Goal: Entertainment & Leisure: Consume media (video, audio)

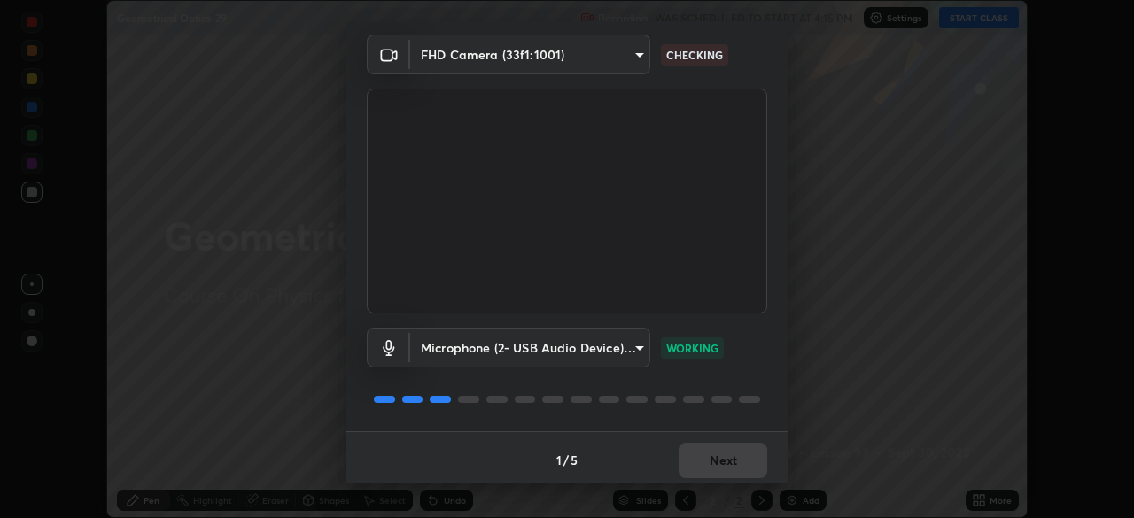
scroll to position [63, 0]
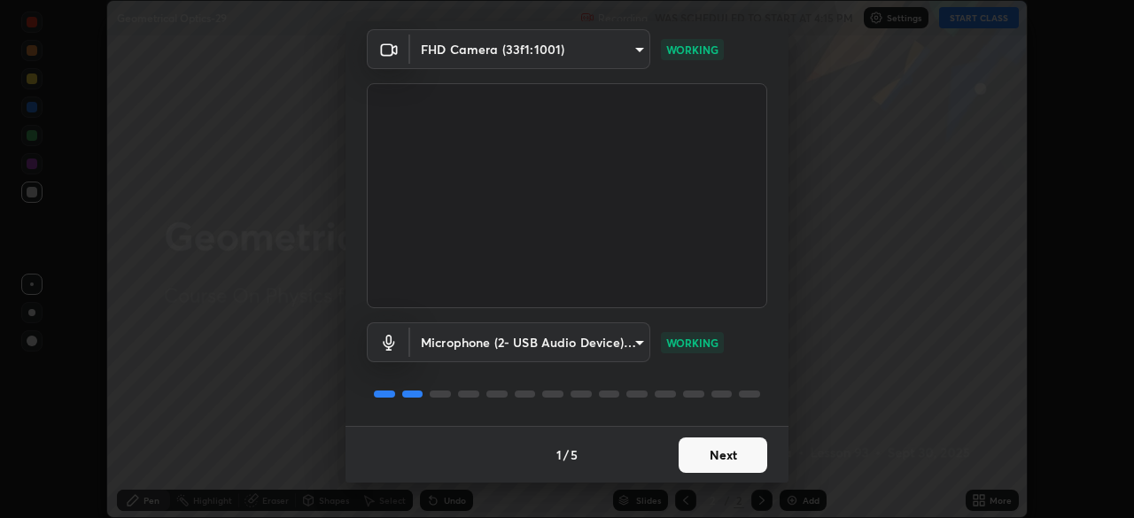
click at [733, 457] on button "Next" at bounding box center [723, 455] width 89 height 35
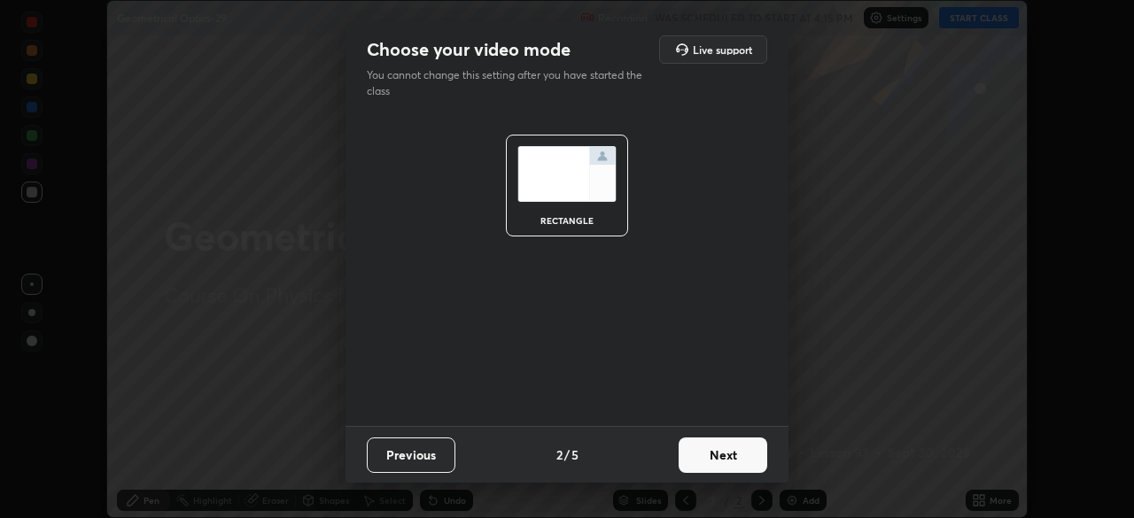
click at [733, 458] on button "Next" at bounding box center [723, 455] width 89 height 35
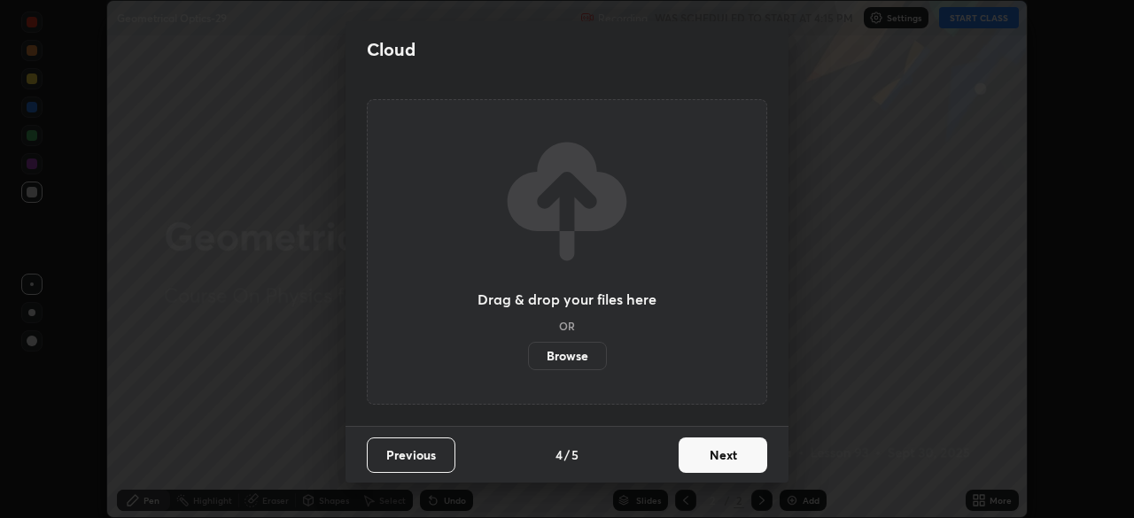
click at [746, 466] on button "Next" at bounding box center [723, 455] width 89 height 35
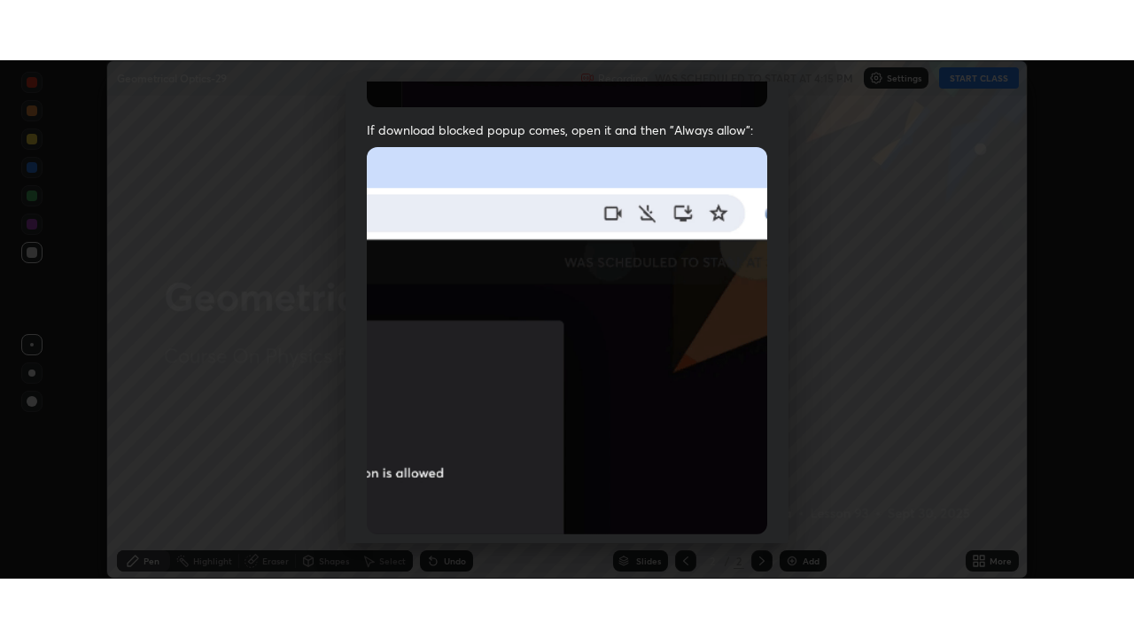
scroll to position [424, 0]
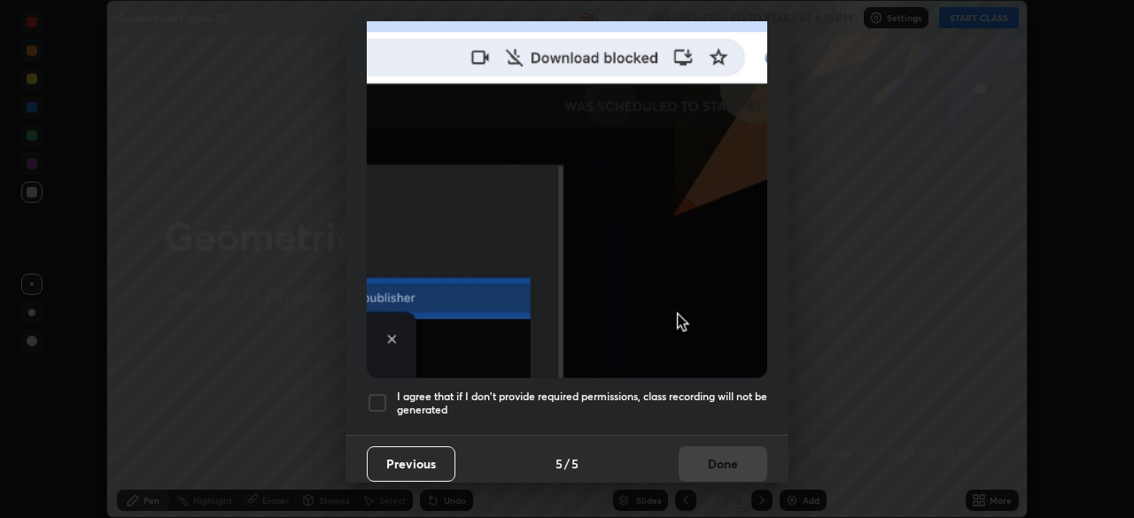
click at [724, 405] on h5 "I agree that if I don't provide required permissions, class recording will not …" at bounding box center [582, 403] width 370 height 27
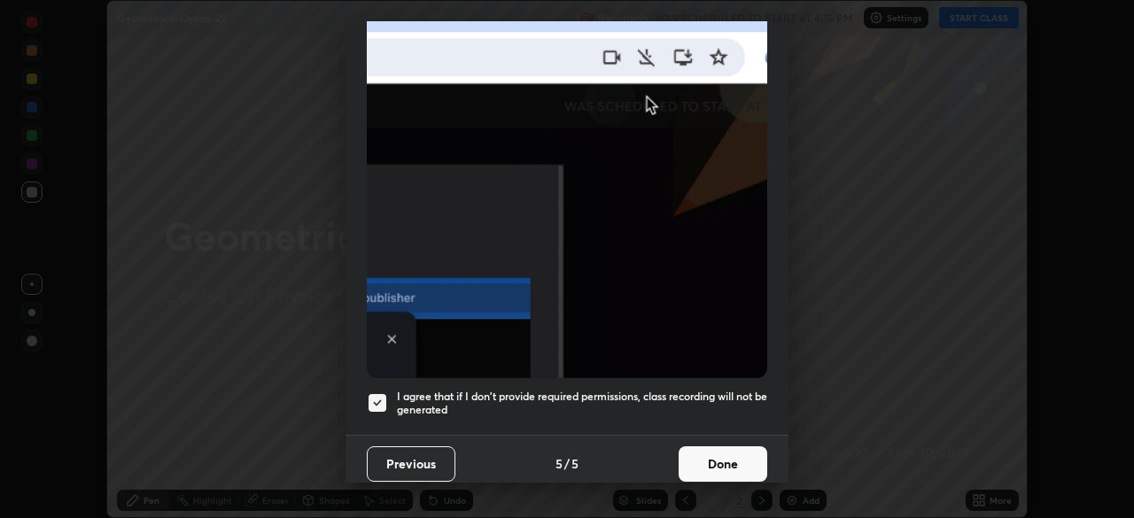
click at [728, 468] on button "Done" at bounding box center [723, 464] width 89 height 35
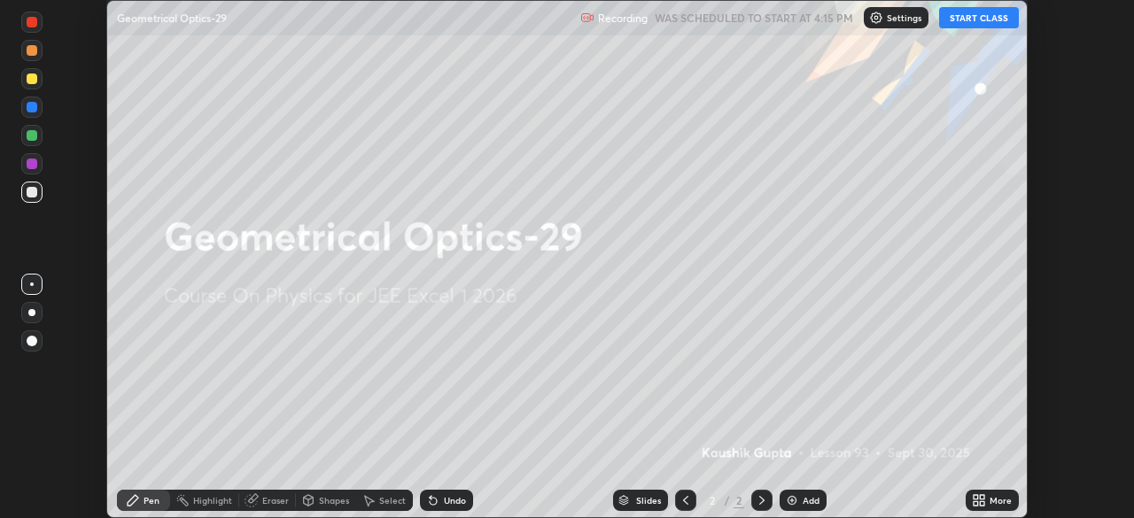
click at [976, 501] on icon at bounding box center [979, 501] width 14 height 14
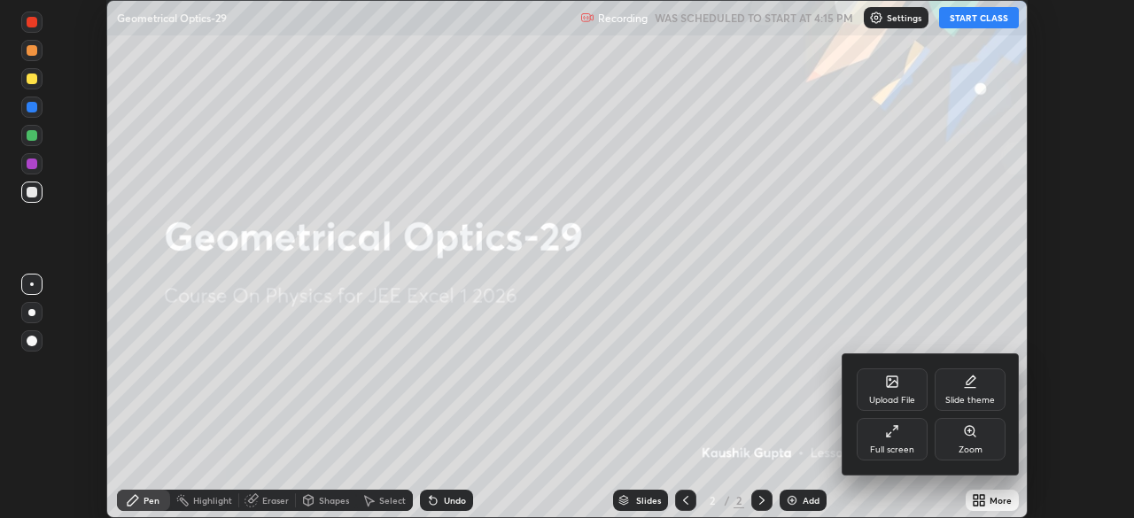
click at [920, 450] on div "Full screen" at bounding box center [892, 439] width 71 height 43
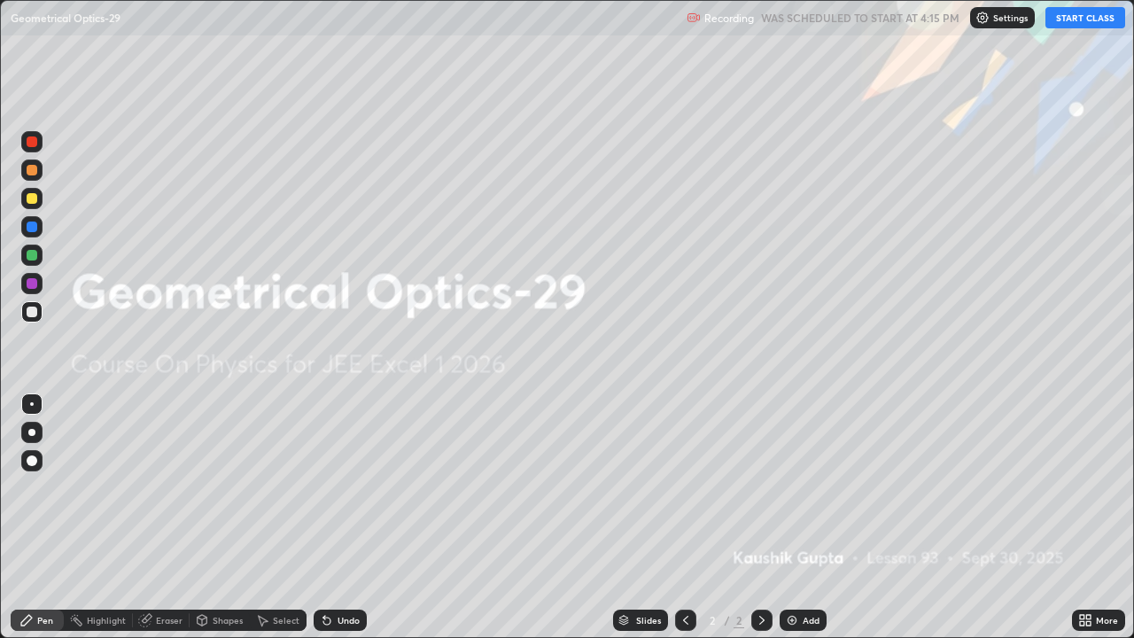
scroll to position [638, 1134]
click at [1088, 26] on button "START CLASS" at bounding box center [1086, 17] width 80 height 21
click at [806, 518] on div "Add" at bounding box center [811, 620] width 17 height 9
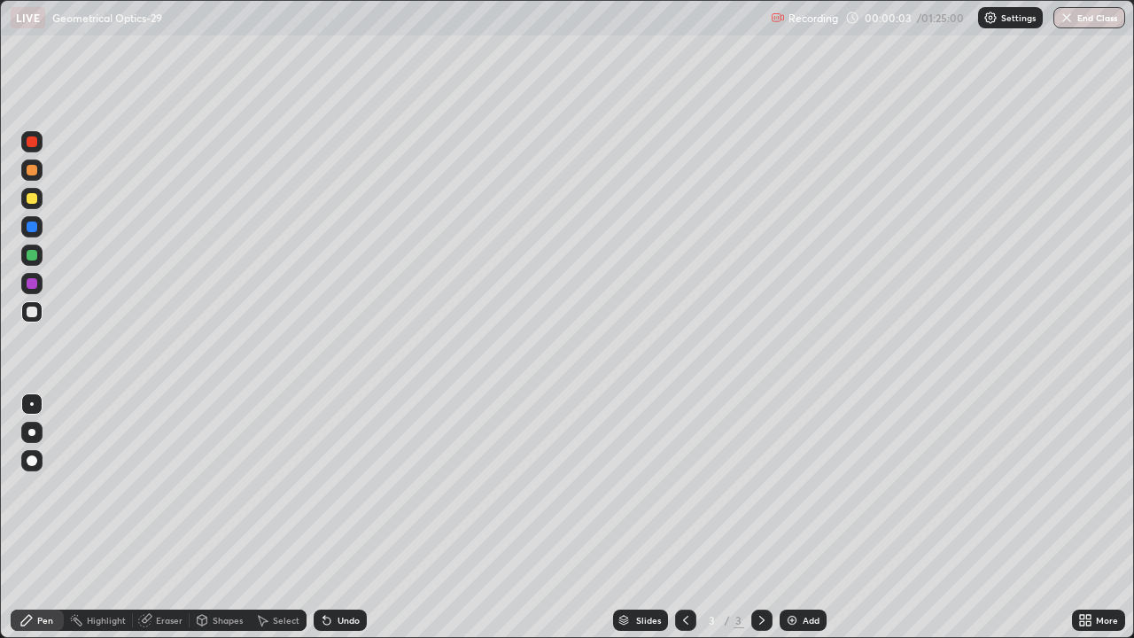
click at [33, 143] on div at bounding box center [32, 141] width 11 height 11
click at [29, 168] on div at bounding box center [32, 170] width 11 height 11
click at [323, 518] on icon at bounding box center [324, 617] width 2 height 2
click at [30, 312] on div at bounding box center [32, 312] width 11 height 11
click at [36, 195] on div at bounding box center [32, 198] width 11 height 11
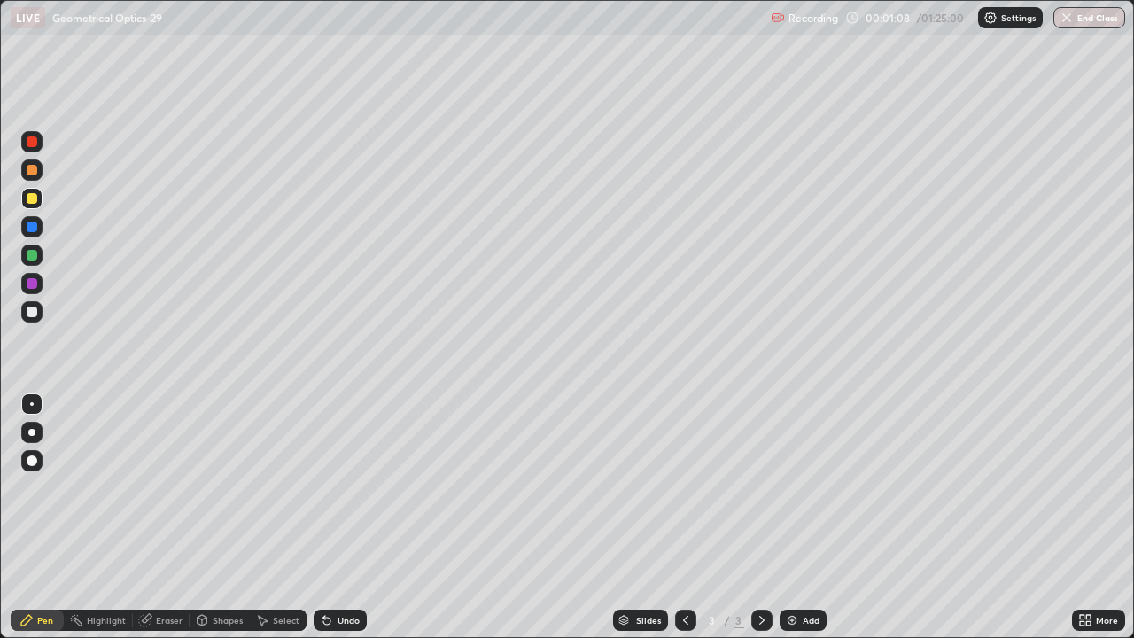
click at [34, 145] on div at bounding box center [32, 141] width 11 height 11
click at [315, 518] on div "Undo" at bounding box center [340, 620] width 53 height 21
click at [345, 518] on div "Undo" at bounding box center [337, 620] width 60 height 35
click at [31, 258] on div at bounding box center [32, 255] width 11 height 11
click at [27, 196] on div at bounding box center [32, 198] width 11 height 11
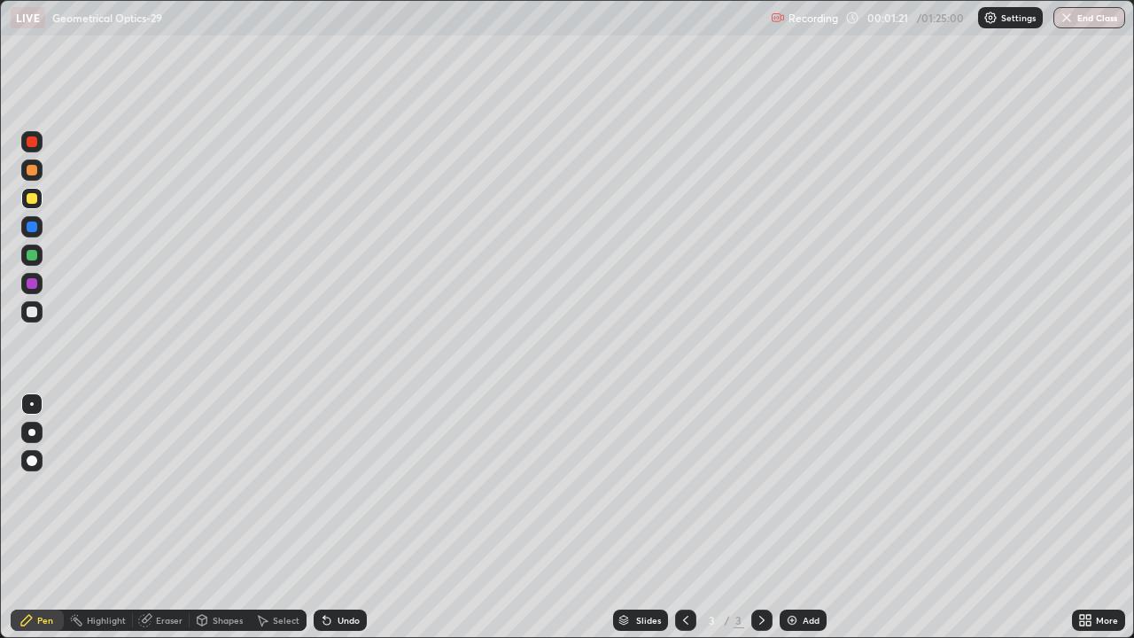
click at [34, 145] on div at bounding box center [32, 141] width 11 height 11
click at [33, 315] on div at bounding box center [32, 312] width 11 height 11
click at [323, 518] on icon at bounding box center [324, 617] width 2 height 2
click at [342, 518] on div "Undo" at bounding box center [340, 620] width 53 height 21
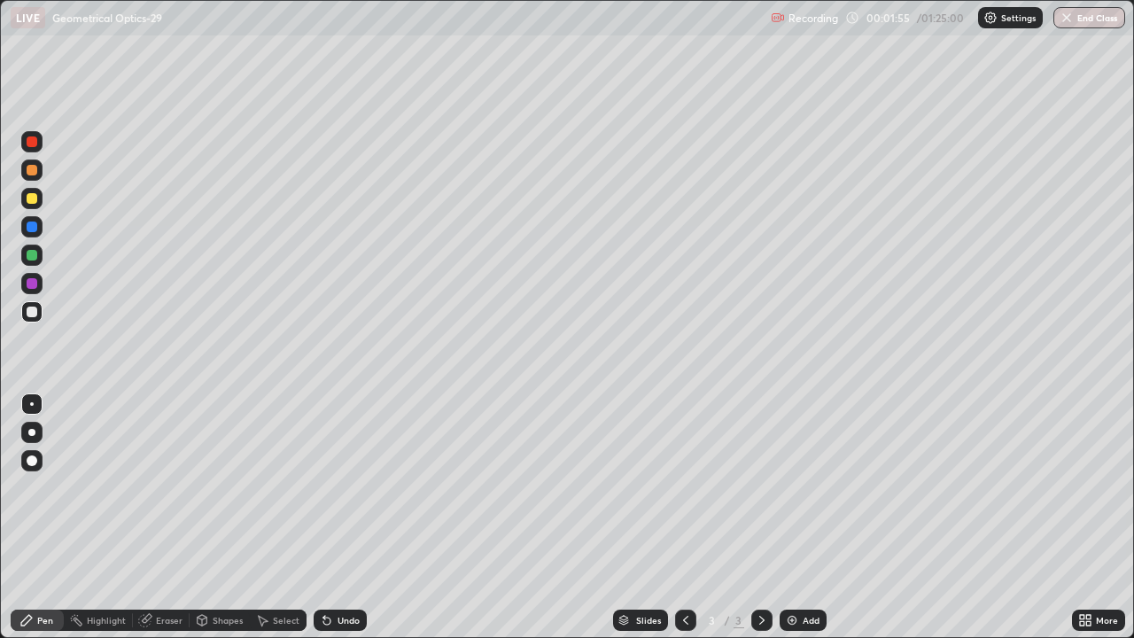
click at [335, 518] on div "Undo" at bounding box center [340, 620] width 53 height 21
click at [340, 518] on div "Undo" at bounding box center [349, 620] width 22 height 9
click at [344, 518] on div "Undo" at bounding box center [340, 620] width 53 height 21
click at [347, 518] on div "Undo" at bounding box center [349, 620] width 22 height 9
click at [332, 518] on div "Undo" at bounding box center [340, 620] width 53 height 21
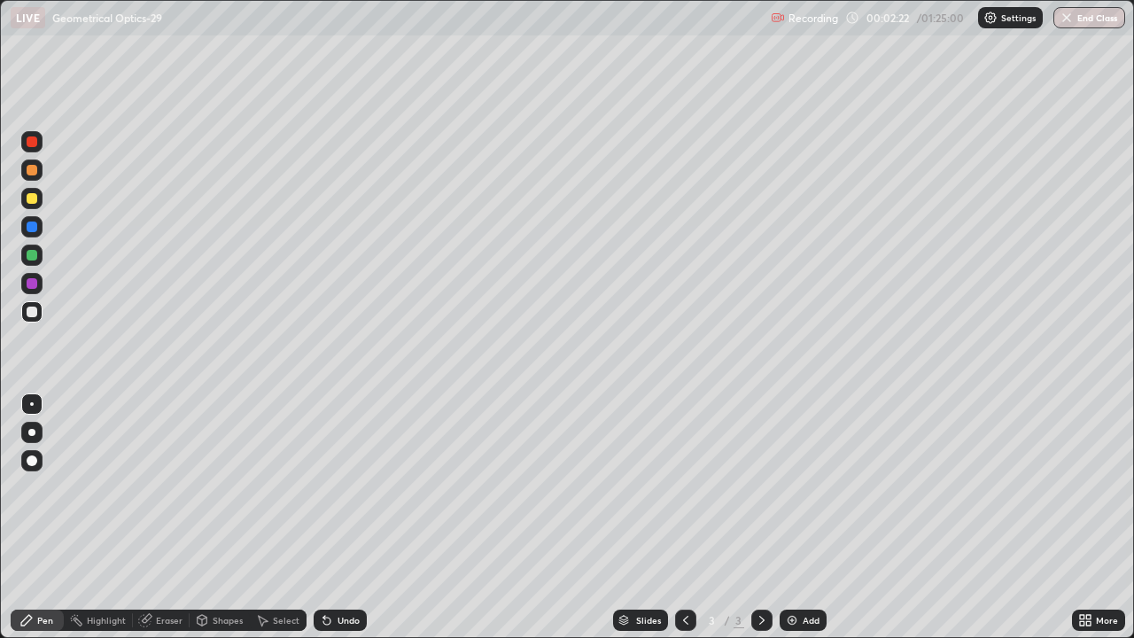
click at [794, 518] on img at bounding box center [792, 620] width 14 height 14
click at [32, 310] on div at bounding box center [32, 312] width 11 height 11
click at [32, 196] on div at bounding box center [32, 198] width 11 height 11
click at [30, 230] on div at bounding box center [32, 227] width 11 height 11
click at [321, 518] on icon at bounding box center [327, 620] width 14 height 14
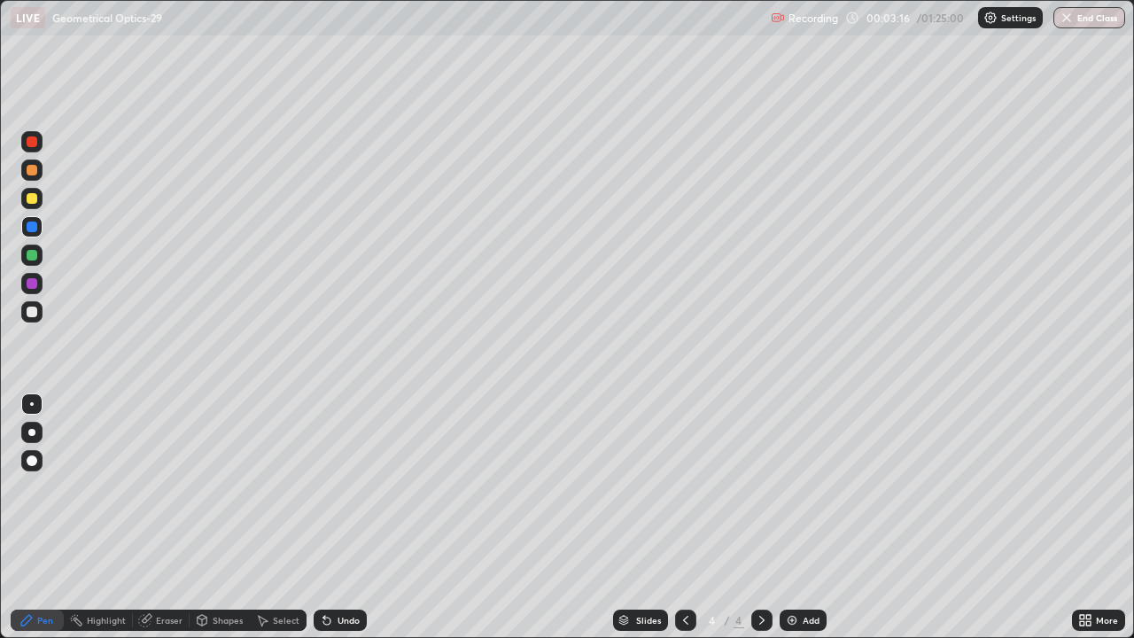
click at [21, 518] on icon at bounding box center [26, 620] width 14 height 14
click at [33, 276] on div at bounding box center [31, 283] width 21 height 21
click at [1014, 18] on p "Settings" at bounding box center [1018, 17] width 35 height 9
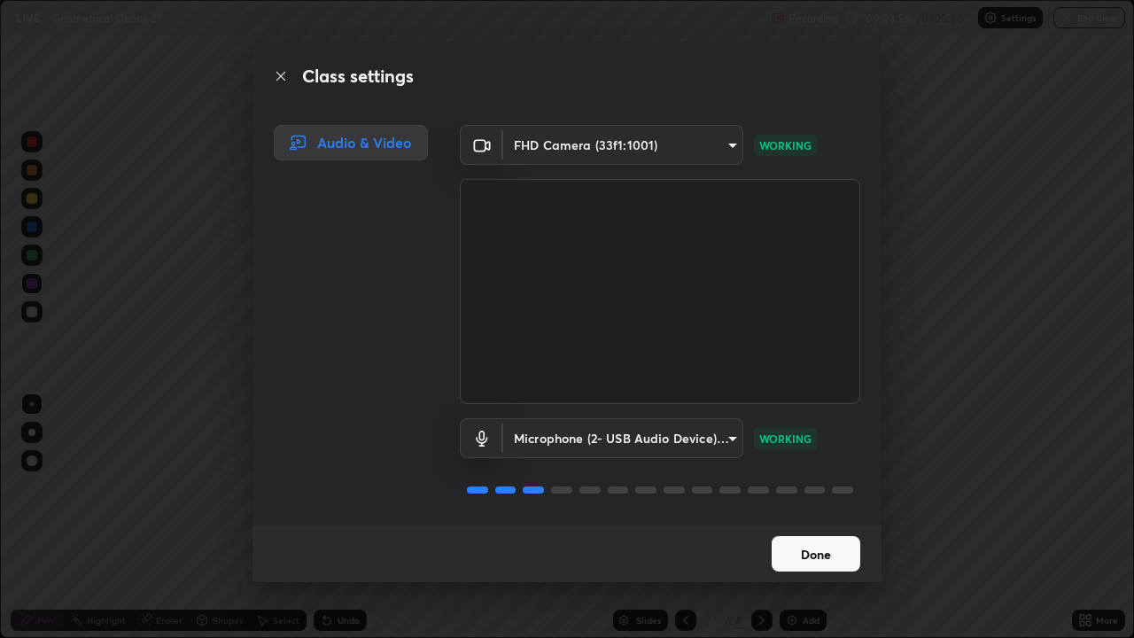
click at [849, 518] on button "Done" at bounding box center [816, 553] width 89 height 35
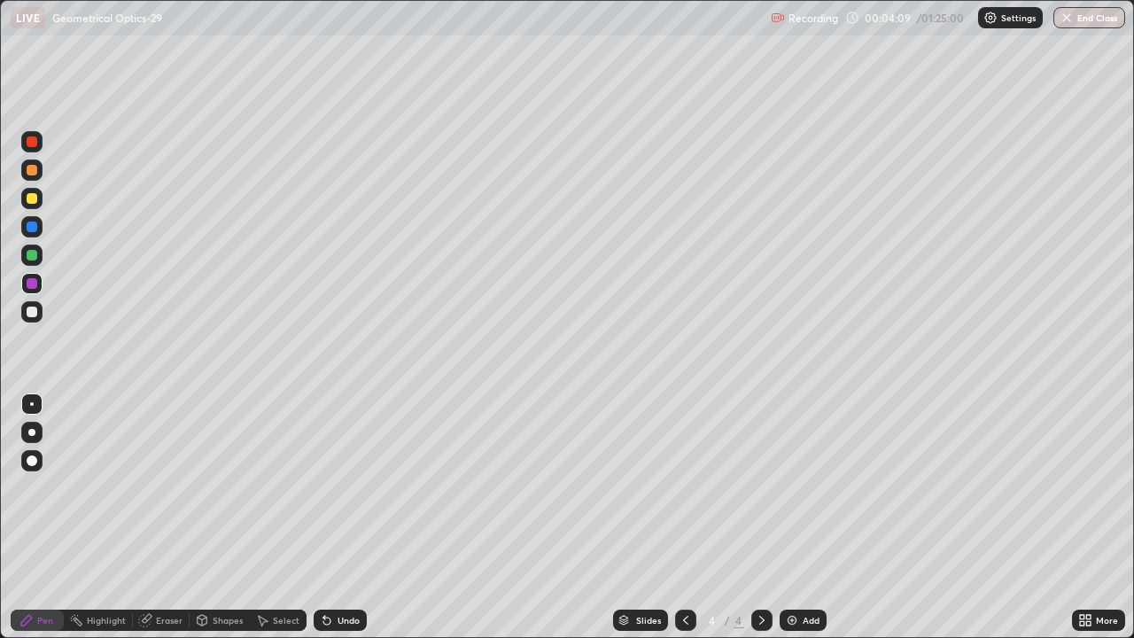
click at [32, 281] on div at bounding box center [32, 283] width 11 height 11
click at [31, 228] on div at bounding box center [32, 227] width 11 height 11
click at [156, 518] on div "Eraser" at bounding box center [169, 620] width 27 height 9
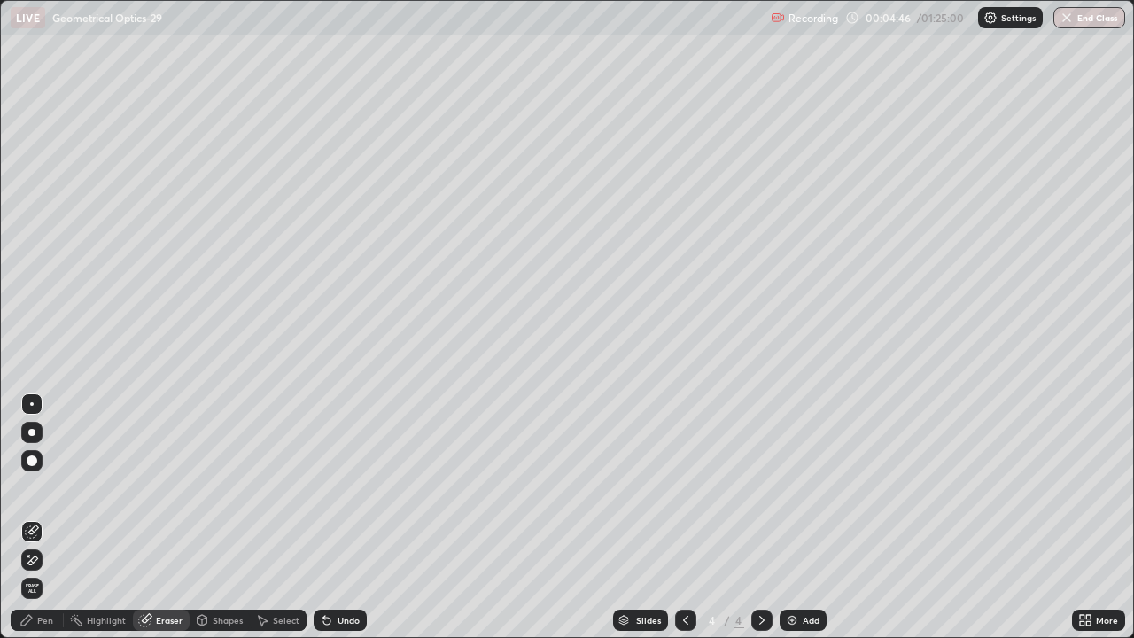
click at [270, 518] on div "Select" at bounding box center [278, 620] width 57 height 21
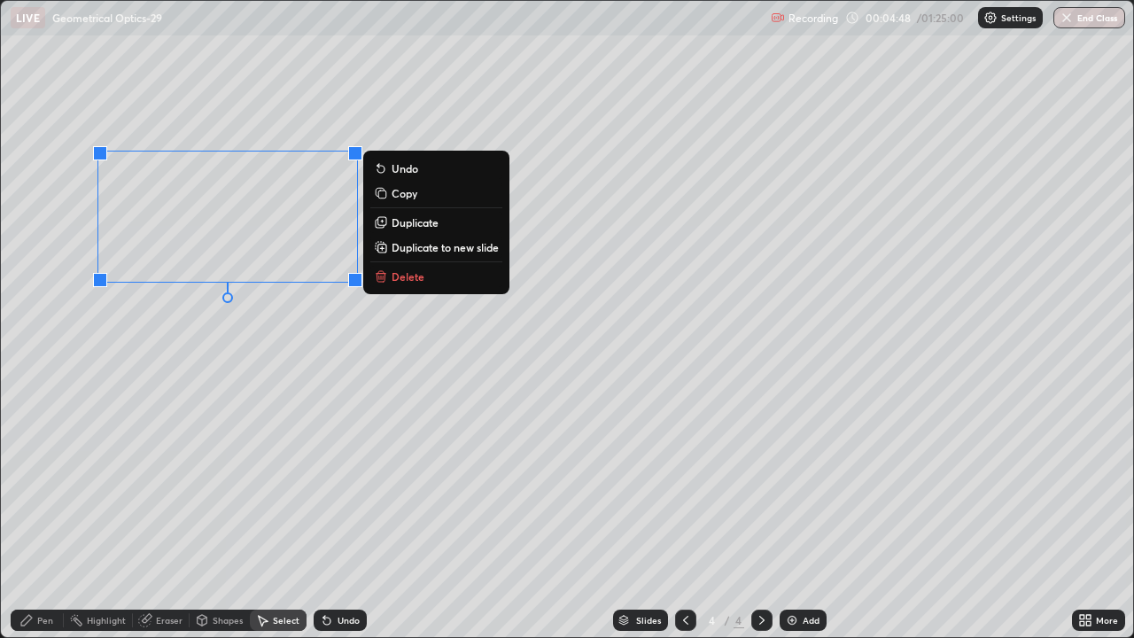
click at [409, 277] on p "Delete" at bounding box center [408, 276] width 33 height 14
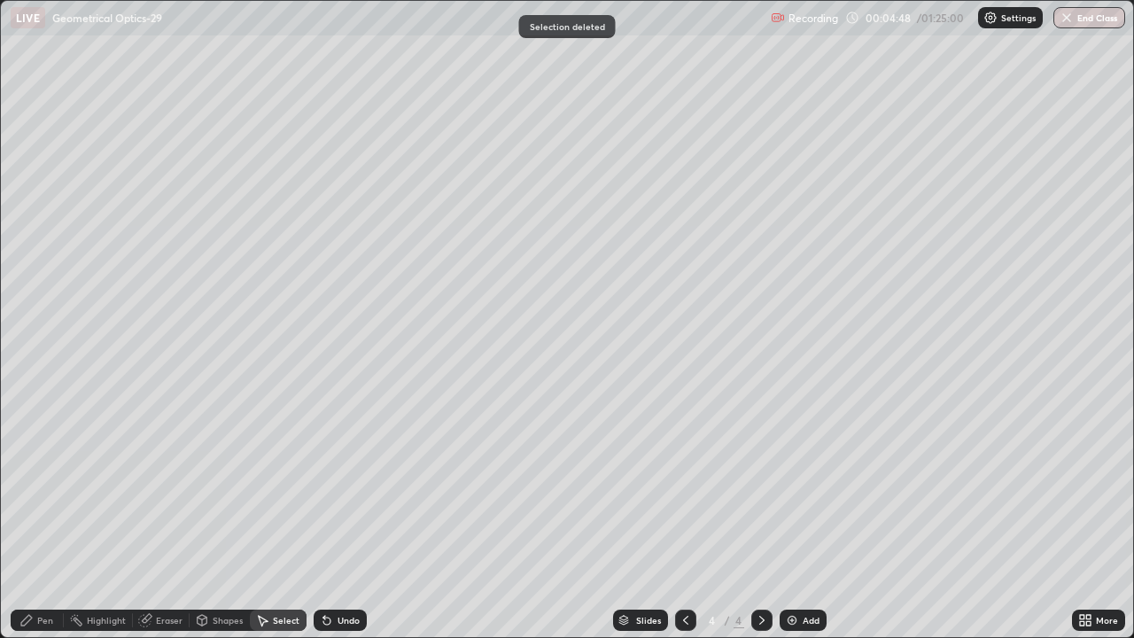
click at [37, 518] on div "Pen" at bounding box center [45, 620] width 16 height 9
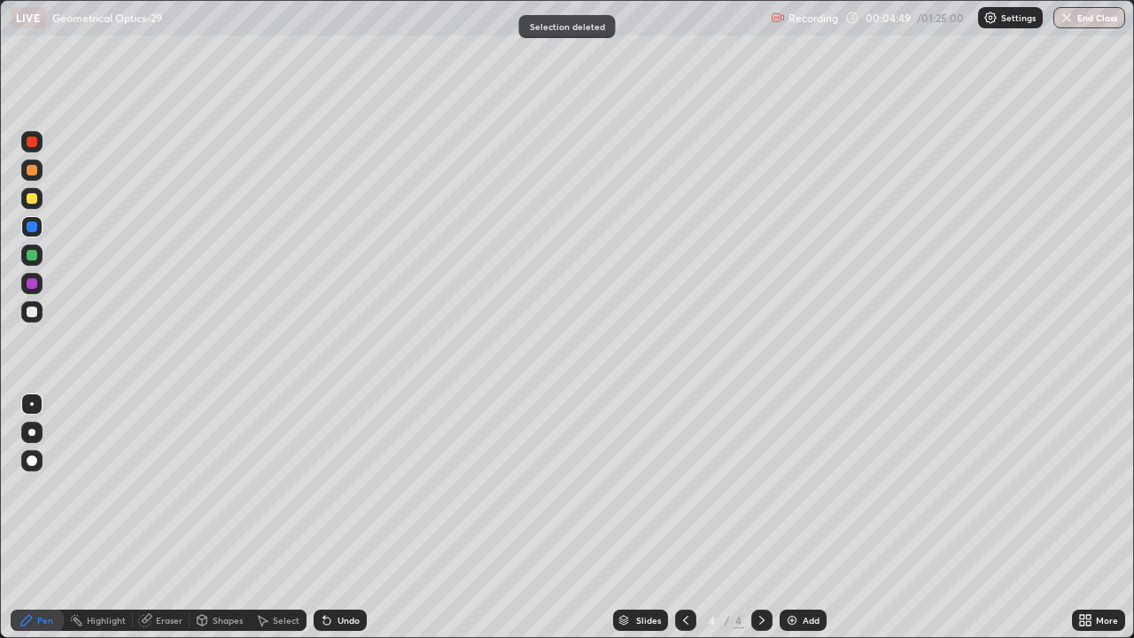
click at [32, 308] on div at bounding box center [32, 312] width 11 height 11
click at [341, 518] on div "Undo" at bounding box center [349, 620] width 22 height 9
click at [31, 256] on div at bounding box center [32, 255] width 11 height 11
click at [32, 280] on div at bounding box center [32, 283] width 11 height 11
click at [28, 256] on div at bounding box center [32, 255] width 11 height 11
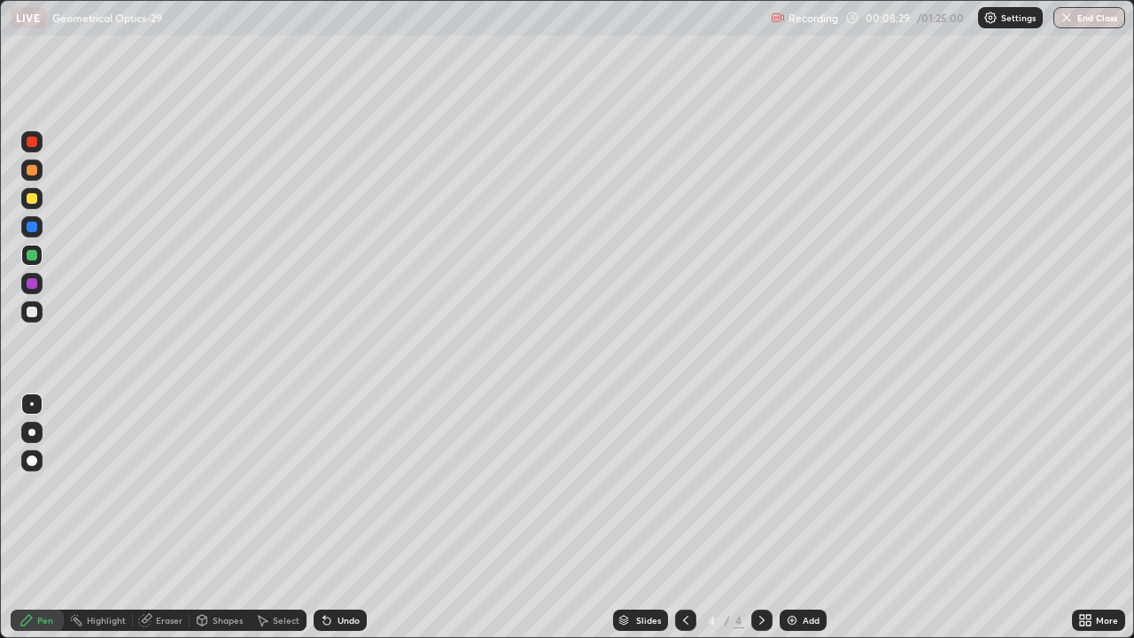
click at [277, 518] on div "Select" at bounding box center [278, 620] width 57 height 21
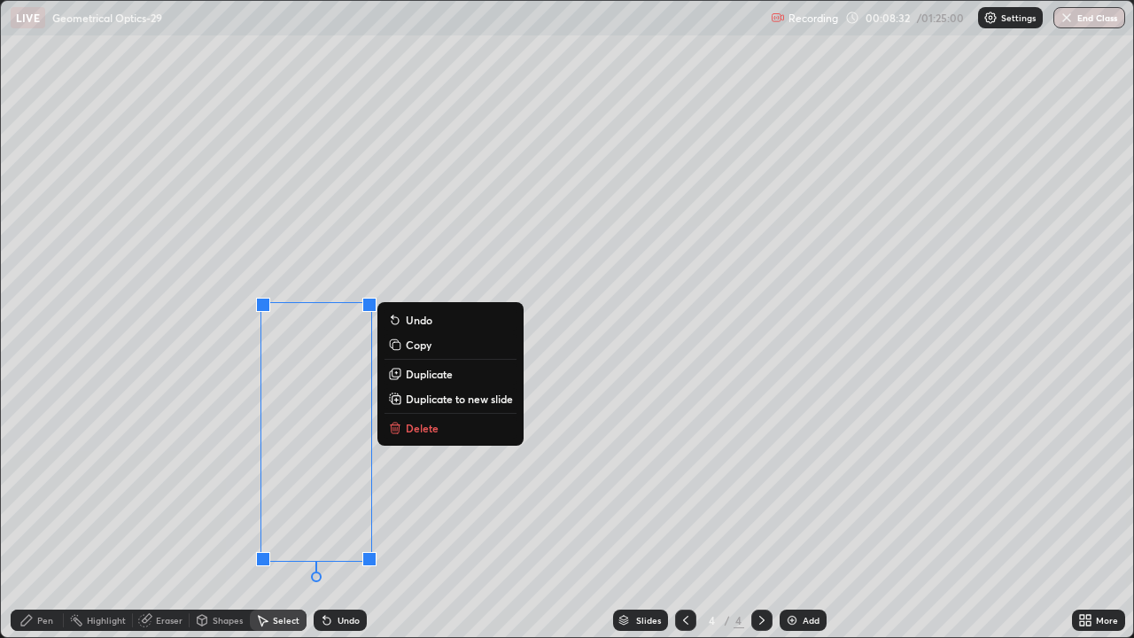
click at [449, 401] on p "Duplicate to new slide" at bounding box center [459, 399] width 107 height 14
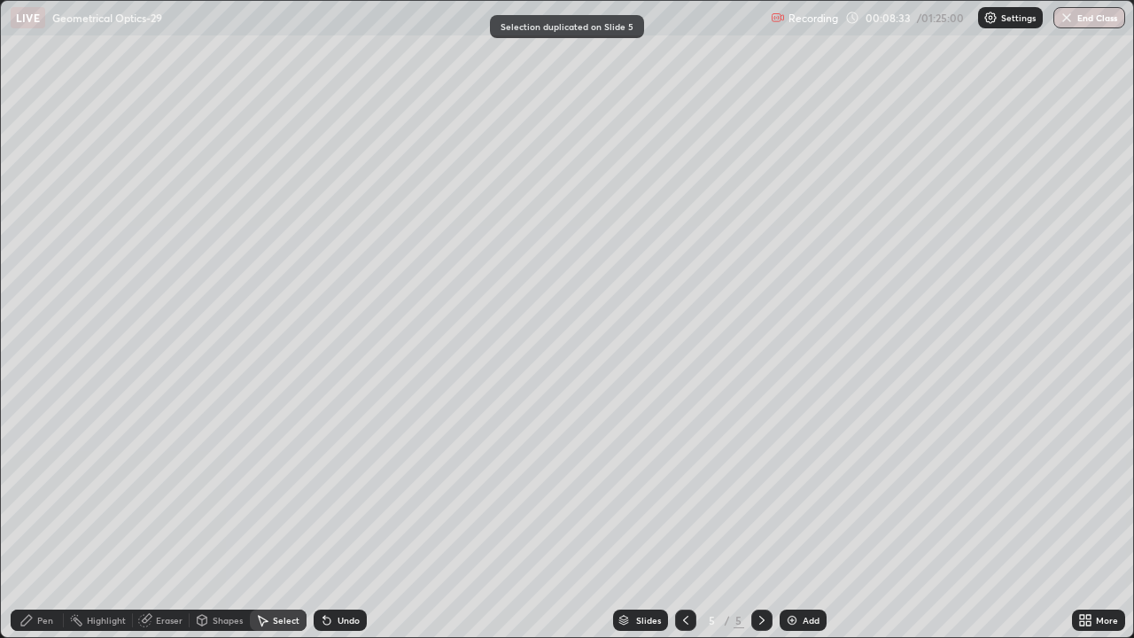
click at [215, 518] on div "Shapes" at bounding box center [228, 620] width 30 height 9
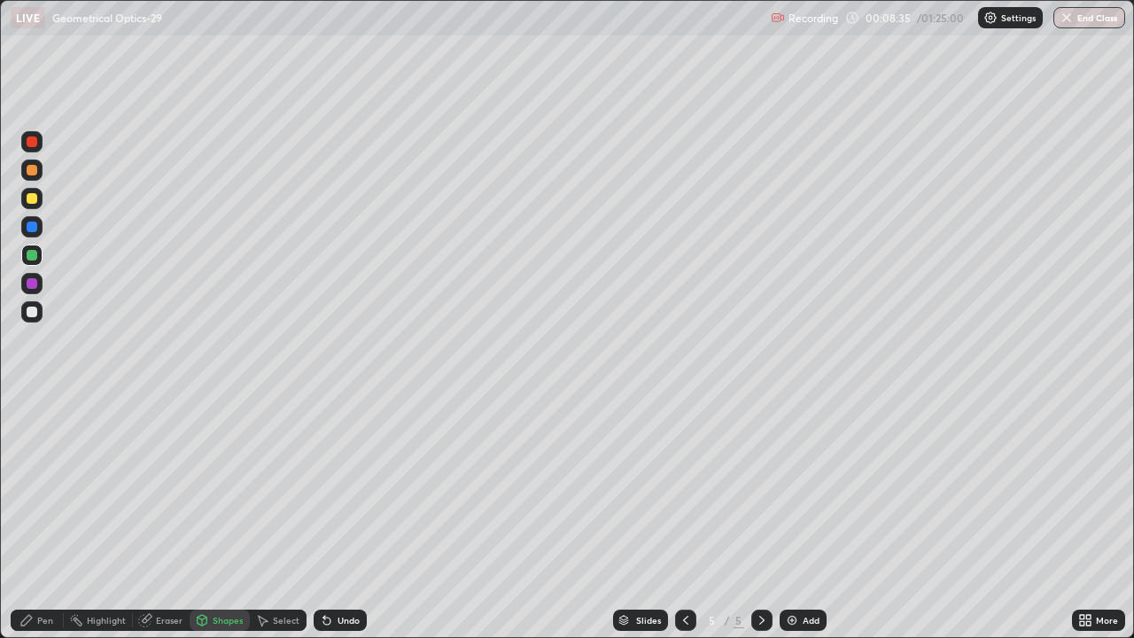
click at [271, 518] on div "Select" at bounding box center [278, 620] width 57 height 21
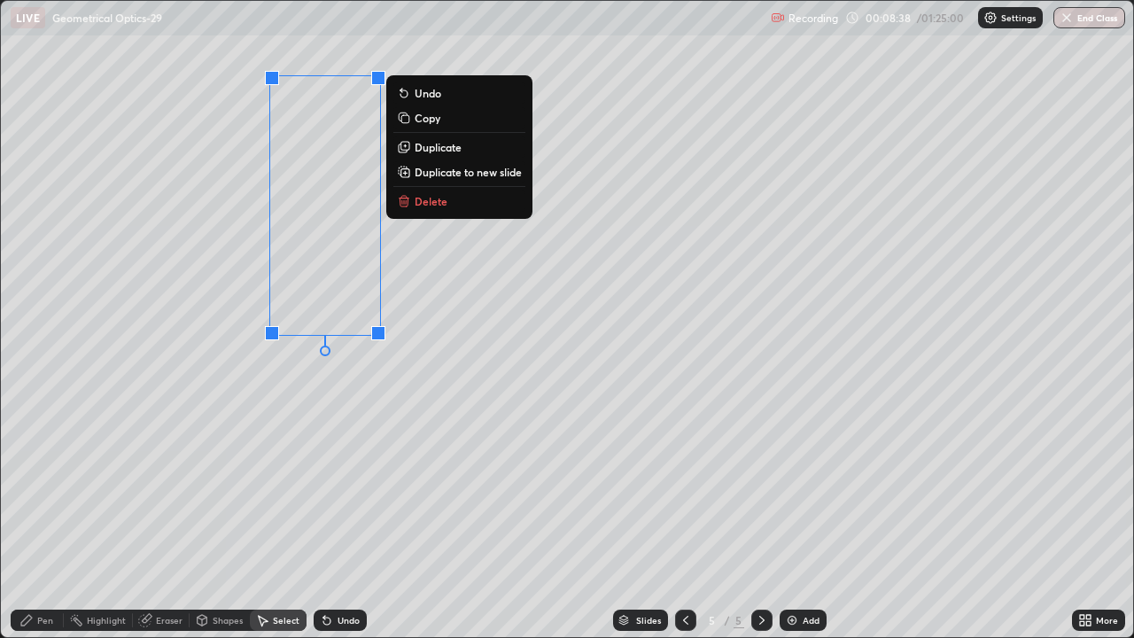
click at [186, 365] on div "0 ° Undo Copy Duplicate Duplicate to new slide Delete" at bounding box center [567, 319] width 1133 height 636
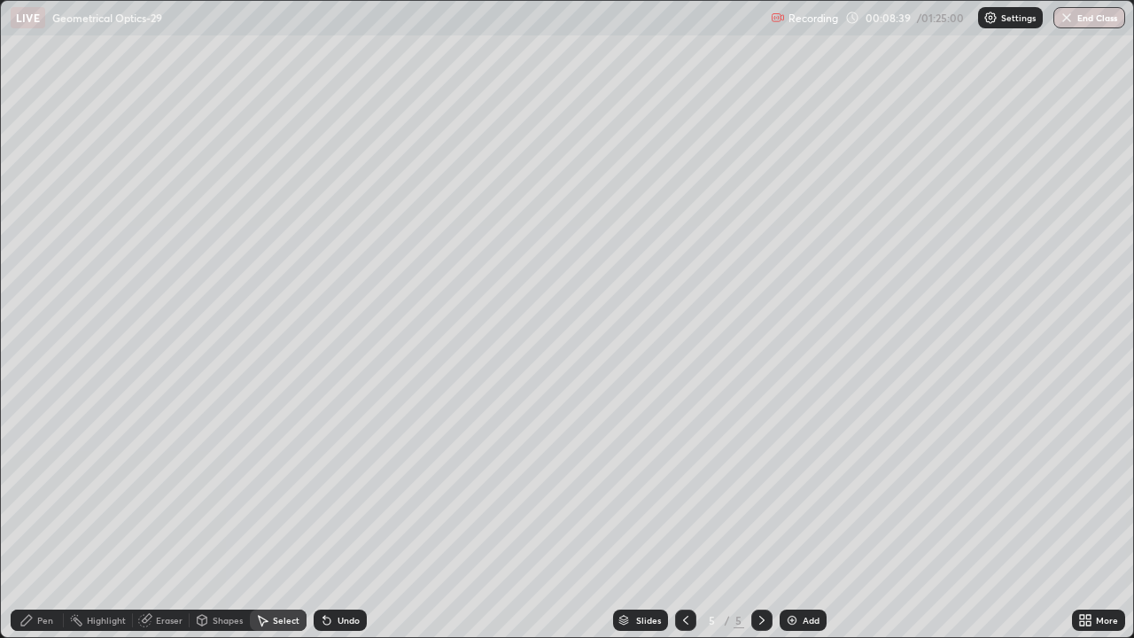
click at [29, 518] on icon at bounding box center [26, 620] width 11 height 11
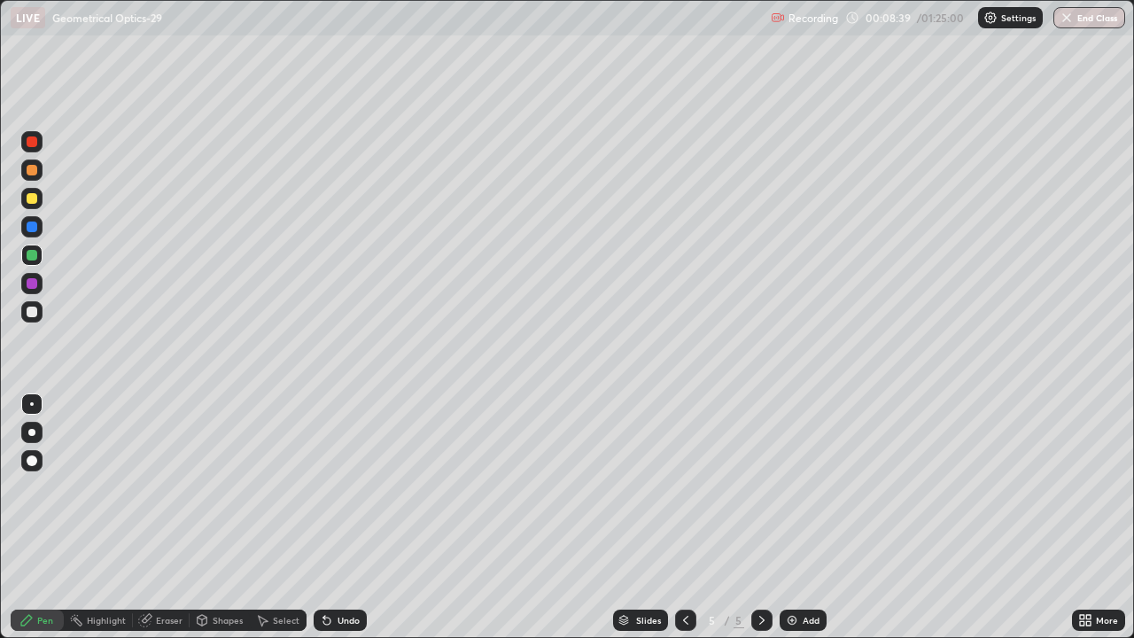
click at [213, 518] on div "Shapes" at bounding box center [228, 620] width 30 height 9
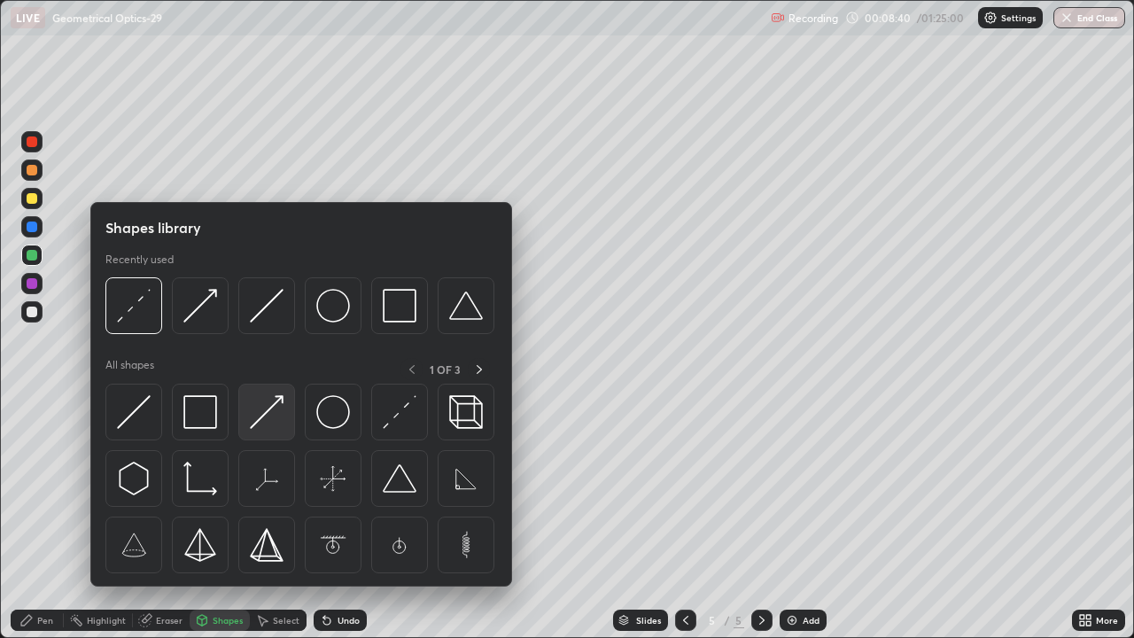
click at [267, 419] on img at bounding box center [267, 412] width 34 height 34
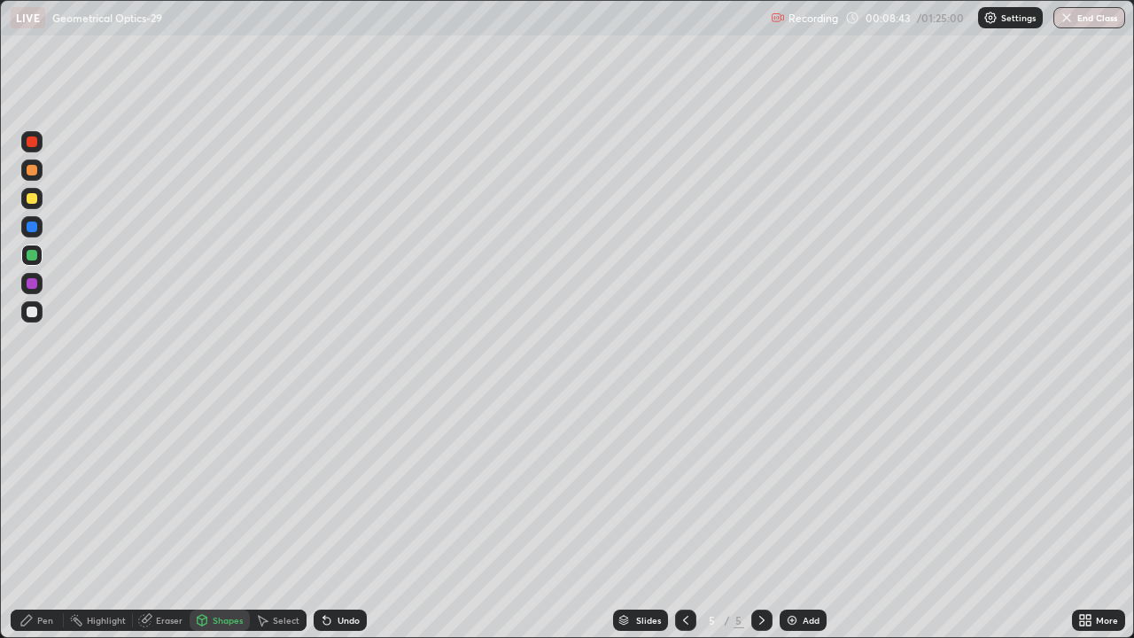
click at [324, 518] on icon at bounding box center [326, 621] width 7 height 7
click at [221, 518] on div "Shapes" at bounding box center [220, 620] width 60 height 21
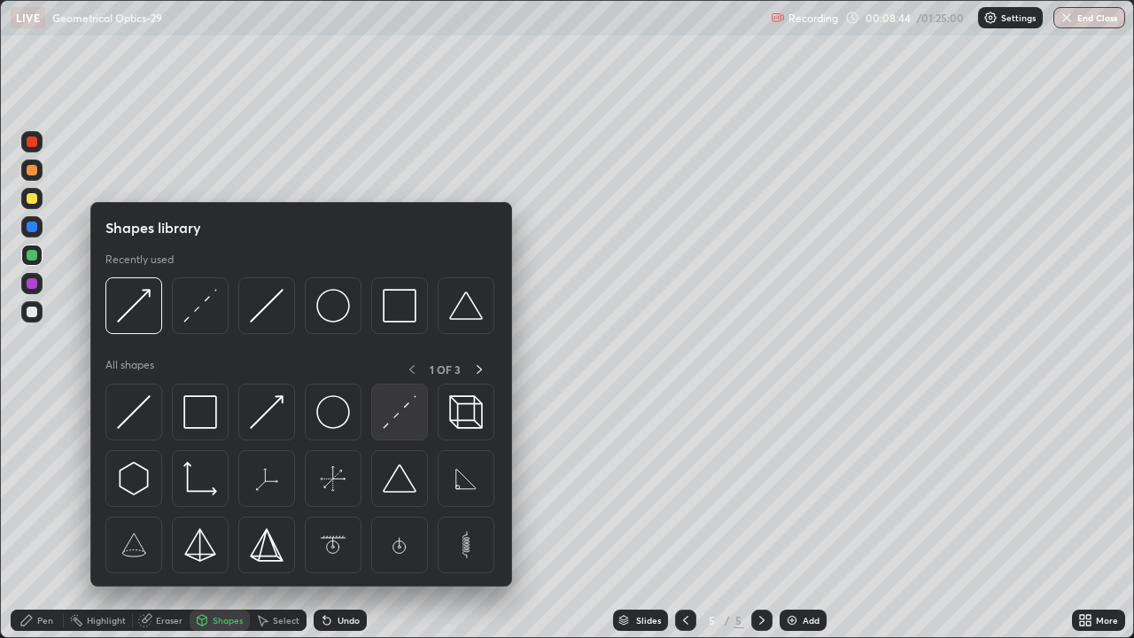
click at [389, 426] on img at bounding box center [400, 412] width 34 height 34
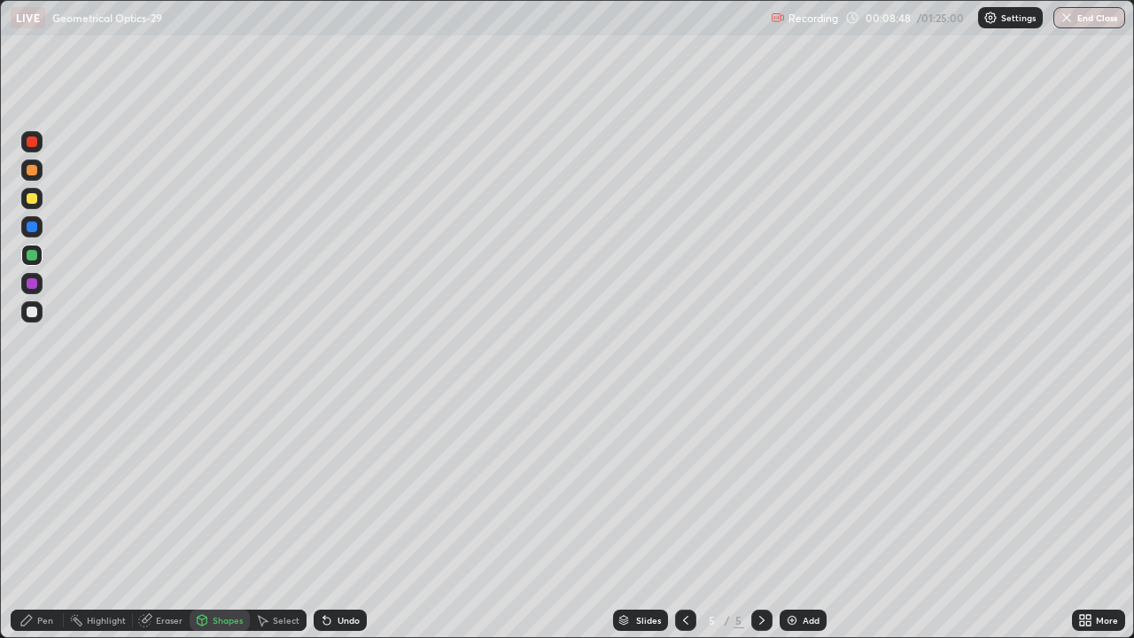
click at [24, 518] on icon at bounding box center [26, 620] width 14 height 14
click at [34, 225] on div at bounding box center [32, 227] width 11 height 11
click at [29, 282] on div at bounding box center [32, 283] width 11 height 11
click at [267, 518] on icon at bounding box center [262, 620] width 14 height 14
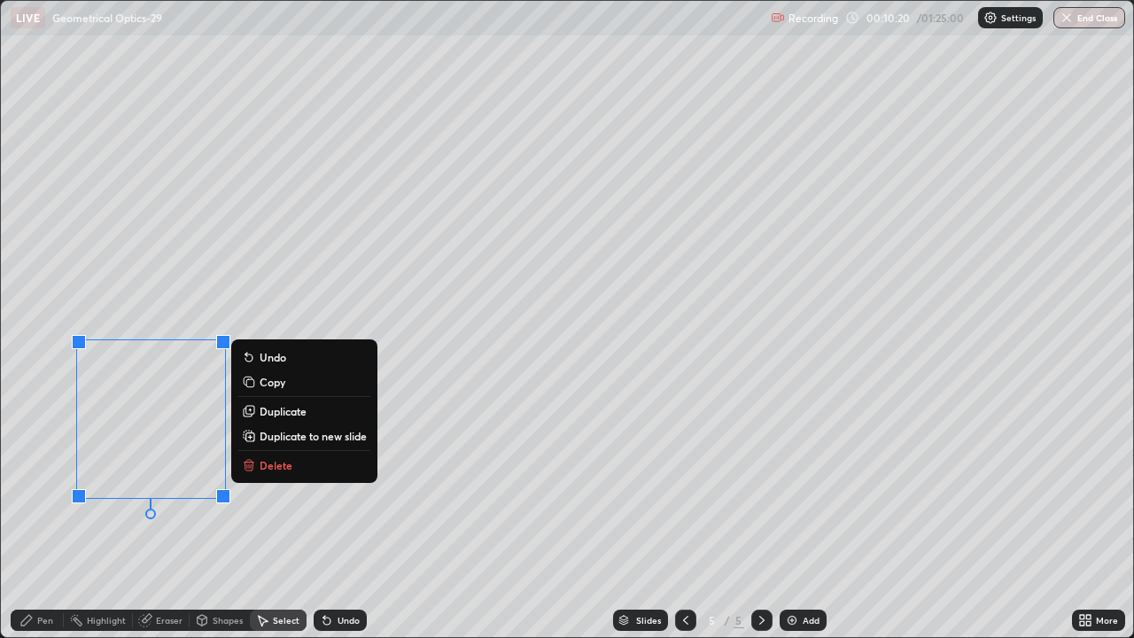
click at [268, 466] on p "Delete" at bounding box center [276, 465] width 33 height 14
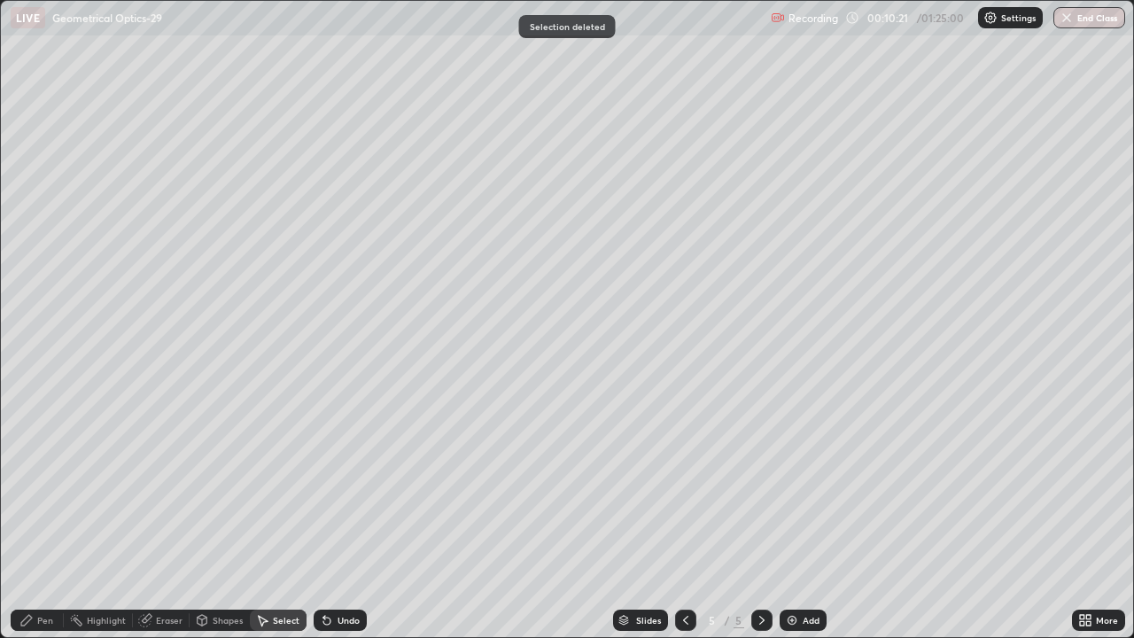
click at [30, 518] on icon at bounding box center [26, 620] width 14 height 14
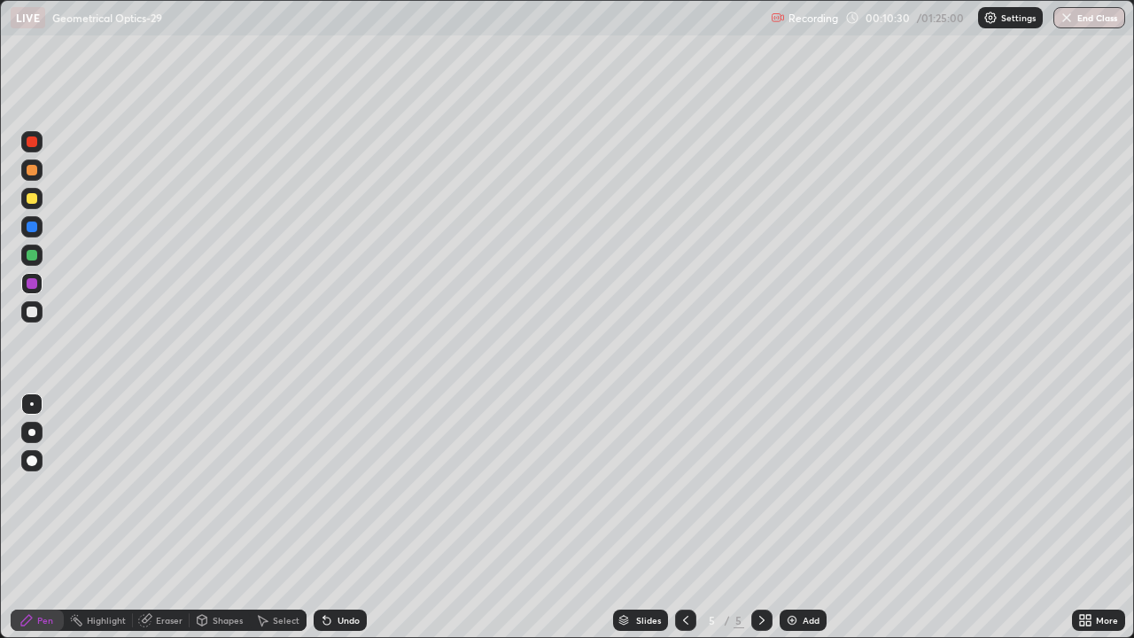
click at [324, 518] on icon at bounding box center [326, 621] width 7 height 7
click at [27, 259] on div at bounding box center [32, 255] width 11 height 11
click at [338, 518] on div "Undo" at bounding box center [340, 620] width 53 height 21
click at [335, 518] on div "Undo" at bounding box center [340, 620] width 53 height 21
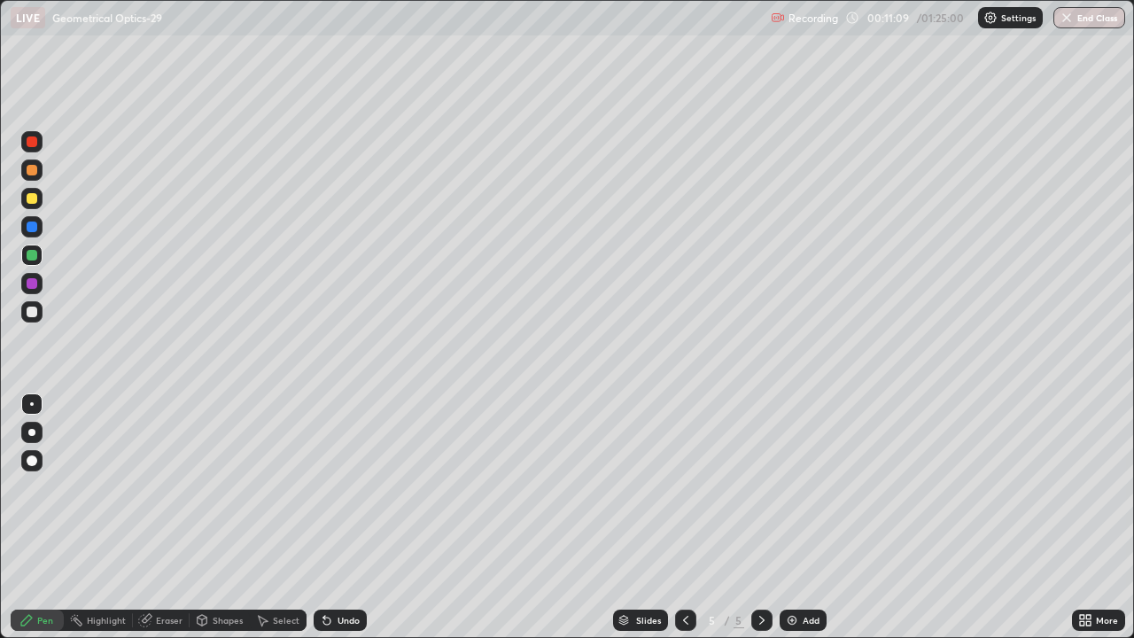
click at [334, 518] on div "Undo" at bounding box center [340, 620] width 53 height 21
click at [338, 518] on div "Undo" at bounding box center [349, 620] width 22 height 9
click at [336, 518] on div "Undo" at bounding box center [340, 620] width 53 height 21
click at [352, 518] on div "Undo" at bounding box center [349, 620] width 22 height 9
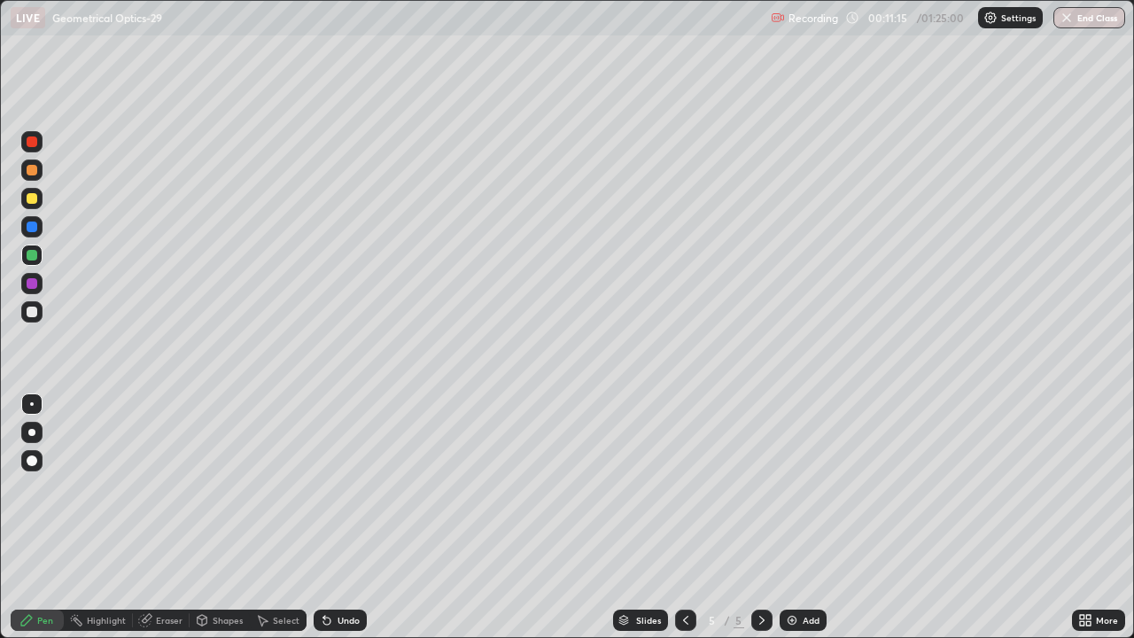
click at [35, 171] on div at bounding box center [32, 170] width 11 height 11
click at [687, 518] on icon at bounding box center [686, 620] width 14 height 14
click at [269, 518] on div "Select" at bounding box center [278, 620] width 57 height 21
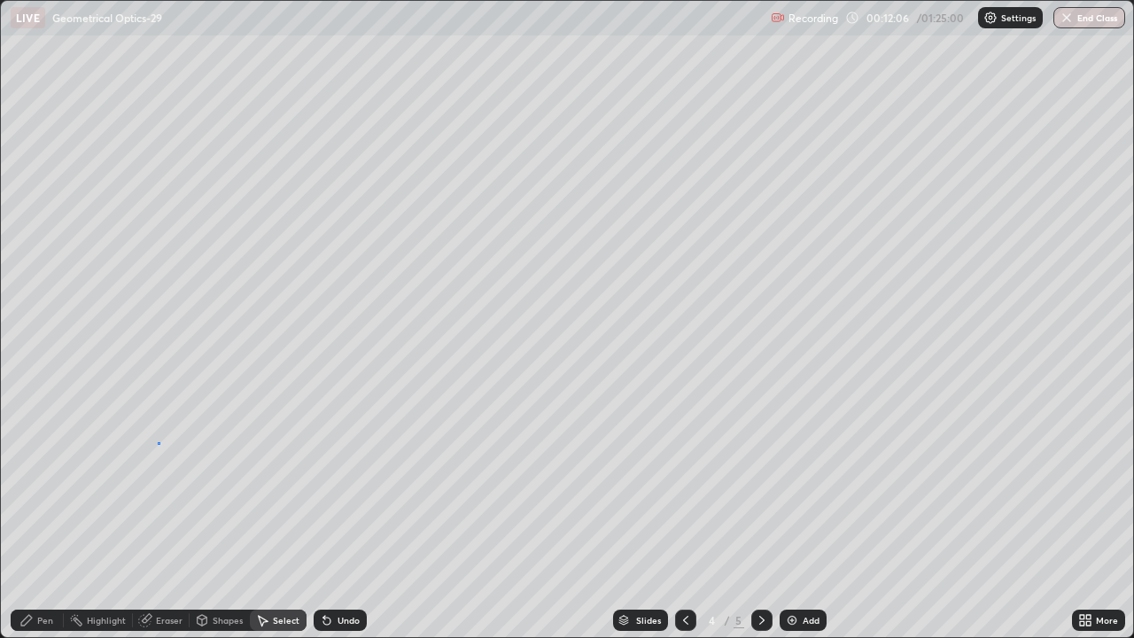
click at [158, 442] on div "0 ° Undo Copy Duplicate Duplicate to new slide Delete" at bounding box center [567, 319] width 1133 height 636
click at [51, 518] on div "Pen" at bounding box center [45, 620] width 16 height 9
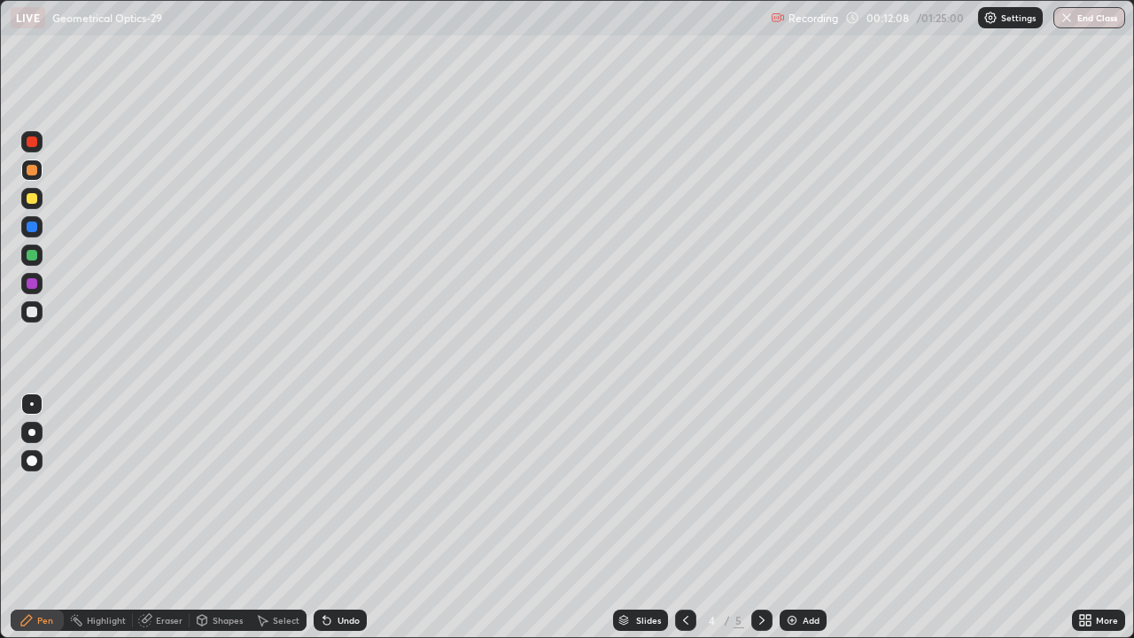
click at [35, 314] on div at bounding box center [32, 312] width 11 height 11
click at [32, 143] on div at bounding box center [32, 141] width 11 height 11
click at [33, 167] on div at bounding box center [32, 170] width 11 height 11
click at [28, 206] on div at bounding box center [31, 198] width 21 height 21
click at [31, 228] on div at bounding box center [32, 227] width 11 height 11
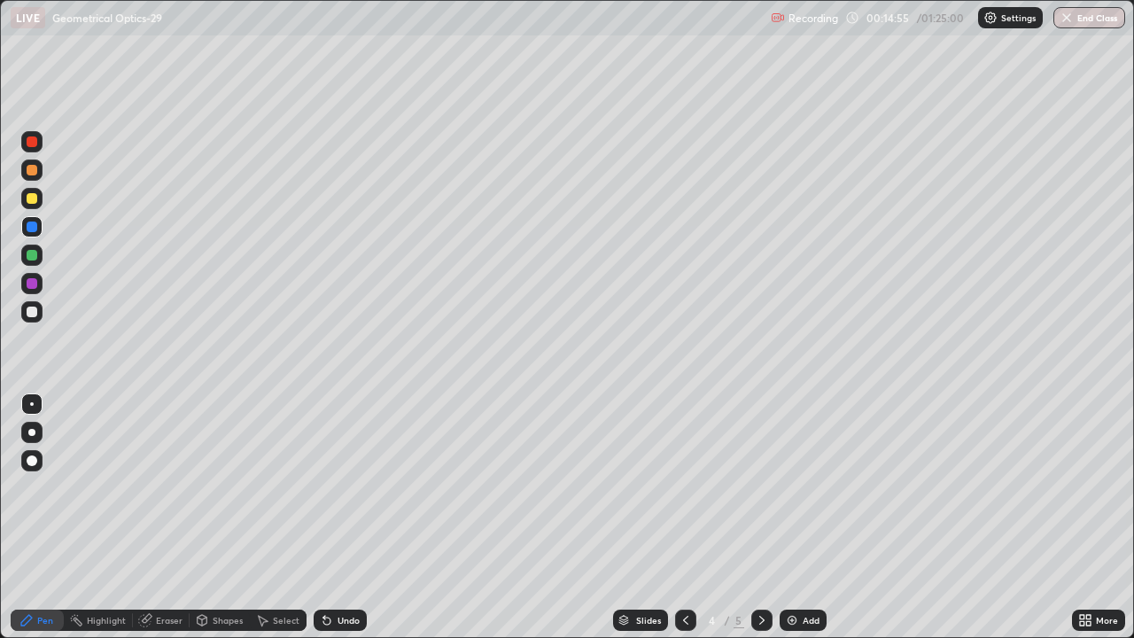
click at [320, 518] on icon at bounding box center [327, 620] width 14 height 14
click at [323, 518] on icon at bounding box center [324, 617] width 2 height 2
click at [320, 518] on icon at bounding box center [327, 620] width 14 height 14
click at [323, 518] on icon at bounding box center [326, 621] width 7 height 7
click at [29, 255] on div at bounding box center [32, 255] width 11 height 11
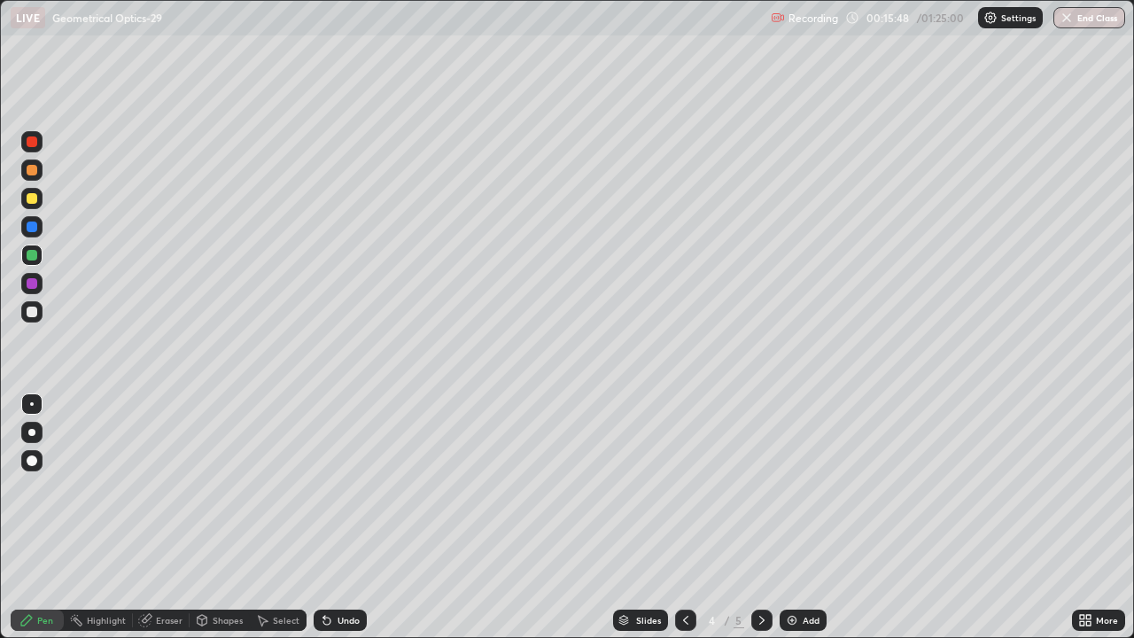
click at [227, 518] on div "Shapes" at bounding box center [220, 620] width 60 height 21
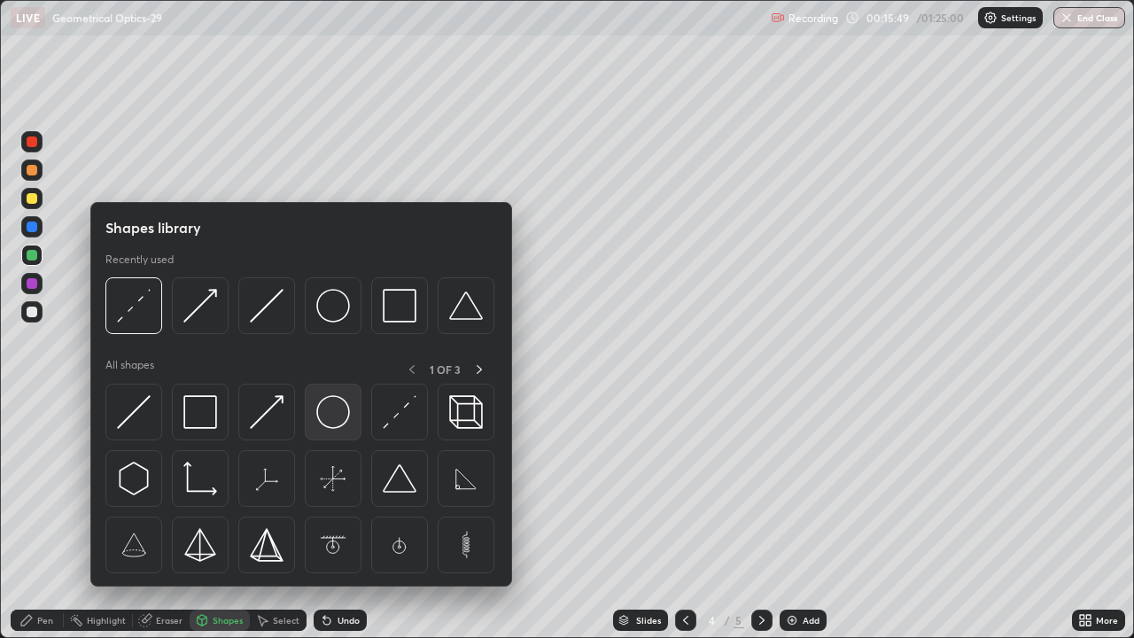
click at [325, 414] on img at bounding box center [333, 412] width 34 height 34
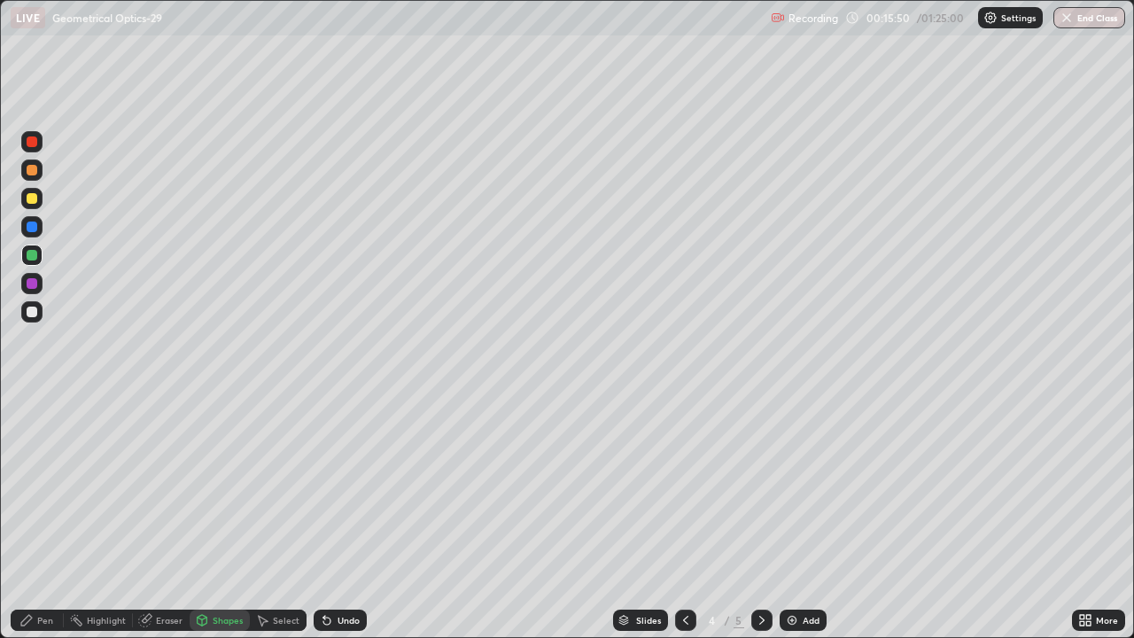
click at [35, 174] on div at bounding box center [32, 170] width 11 height 11
click at [40, 518] on div "Pen" at bounding box center [37, 620] width 53 height 21
click at [682, 518] on icon at bounding box center [686, 620] width 14 height 14
click at [762, 518] on icon at bounding box center [762, 620] width 14 height 14
click at [345, 518] on div "Undo" at bounding box center [349, 620] width 22 height 9
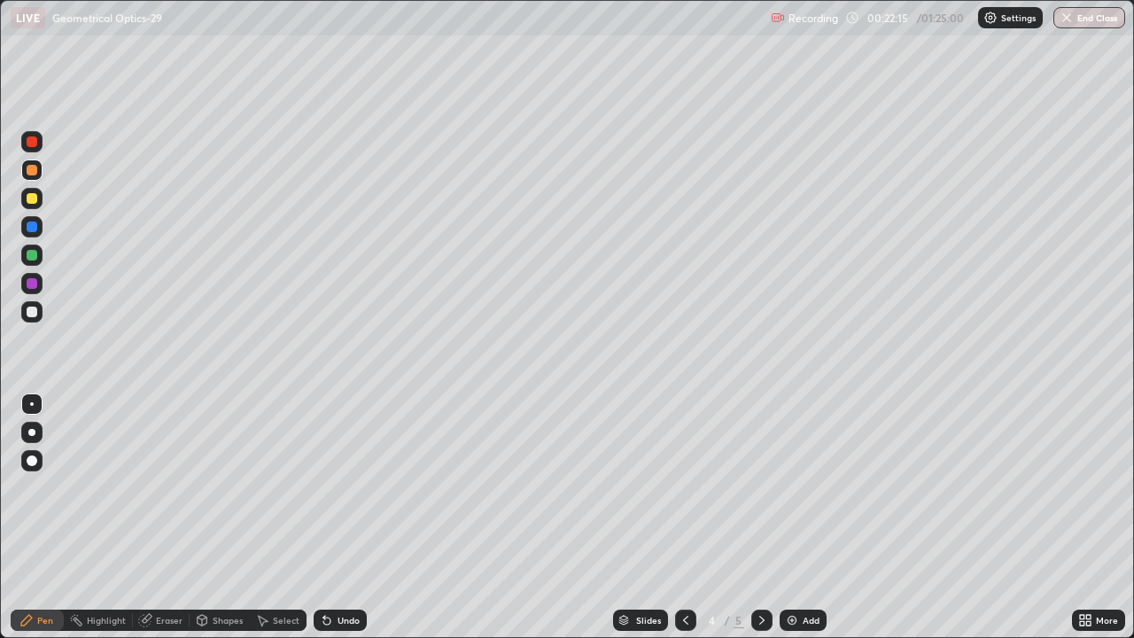
click at [342, 518] on div "Undo" at bounding box center [349, 620] width 22 height 9
click at [355, 518] on div "Undo" at bounding box center [349, 620] width 22 height 9
click at [37, 320] on div at bounding box center [31, 311] width 21 height 21
click at [34, 284] on div at bounding box center [32, 283] width 11 height 11
click at [42, 313] on div at bounding box center [31, 311] width 21 height 21
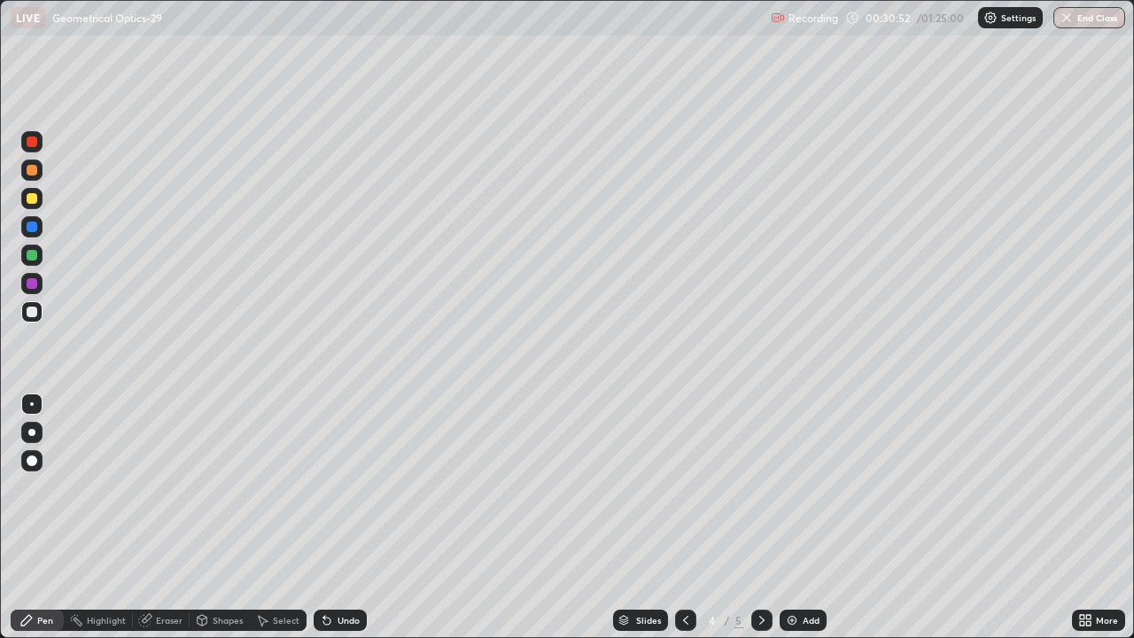
click at [758, 518] on icon at bounding box center [762, 620] width 14 height 14
click at [32, 174] on div at bounding box center [32, 170] width 11 height 11
click at [324, 518] on icon at bounding box center [326, 621] width 7 height 7
click at [31, 286] on div at bounding box center [32, 283] width 11 height 11
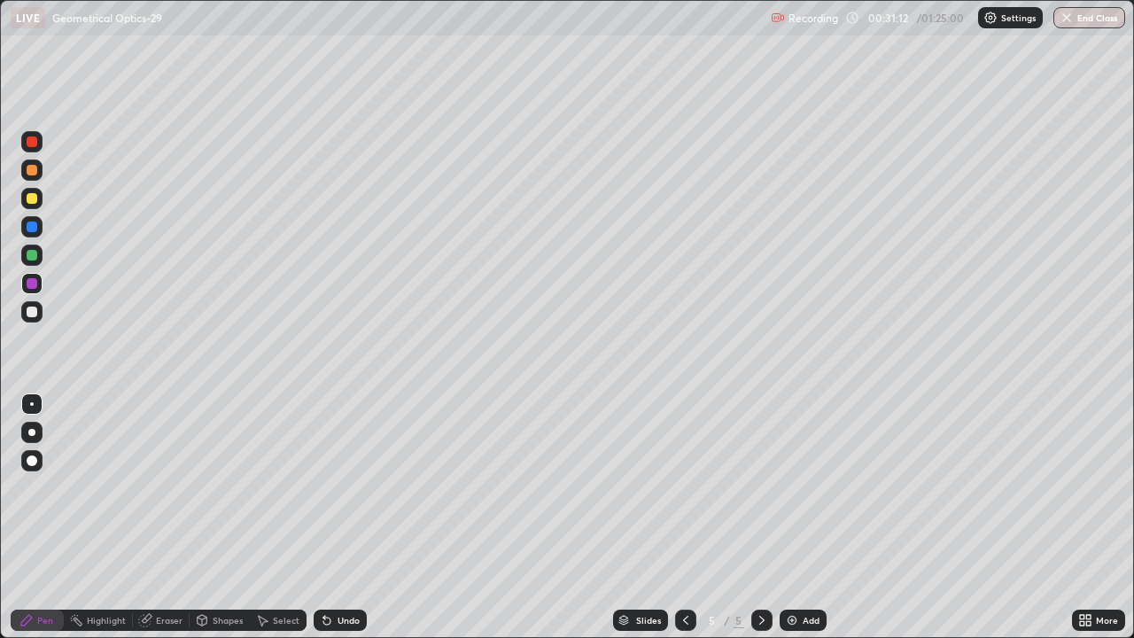
click at [30, 229] on div at bounding box center [32, 227] width 11 height 11
click at [30, 312] on div at bounding box center [32, 312] width 11 height 11
click at [32, 255] on div at bounding box center [32, 255] width 11 height 11
click at [38, 310] on div at bounding box center [31, 311] width 21 height 21
click at [342, 518] on div "Undo" at bounding box center [349, 620] width 22 height 9
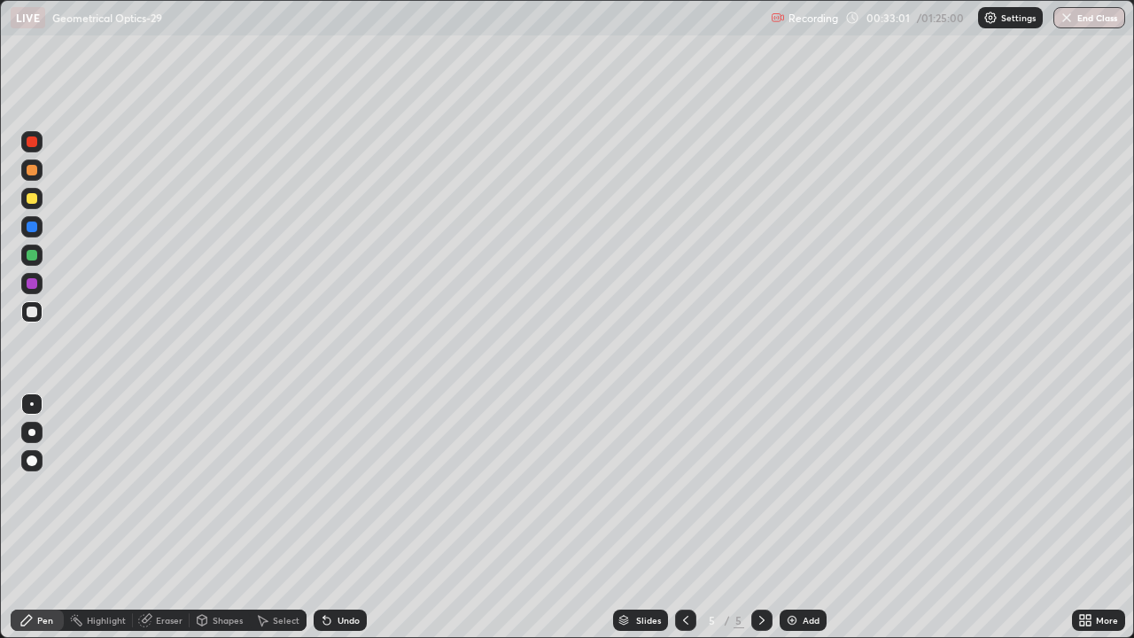
click at [343, 518] on div "Undo" at bounding box center [349, 620] width 22 height 9
click at [342, 518] on div "Undo" at bounding box center [340, 620] width 53 height 21
click at [343, 518] on div "Undo" at bounding box center [340, 620] width 53 height 21
click at [851, 433] on icon at bounding box center [851, 434] width 2 height 2
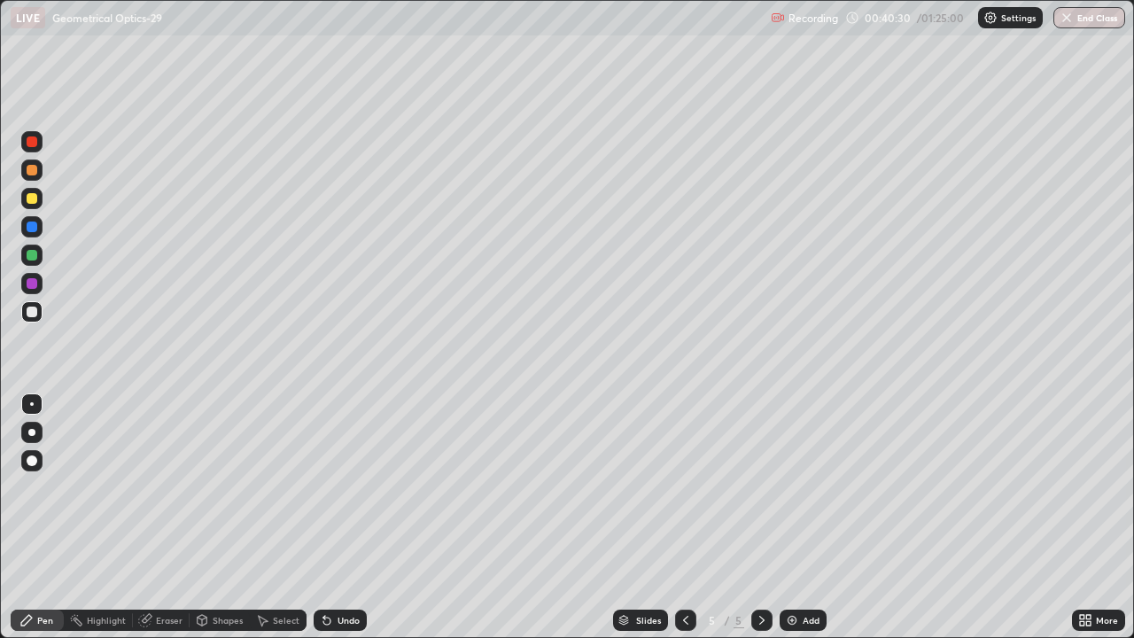
click at [806, 518] on div "Add" at bounding box center [811, 620] width 17 height 9
click at [34, 284] on div at bounding box center [32, 283] width 11 height 11
click at [31, 256] on div at bounding box center [32, 255] width 11 height 11
click at [803, 518] on div "Add" at bounding box center [811, 620] width 17 height 9
click at [34, 197] on div at bounding box center [32, 198] width 11 height 11
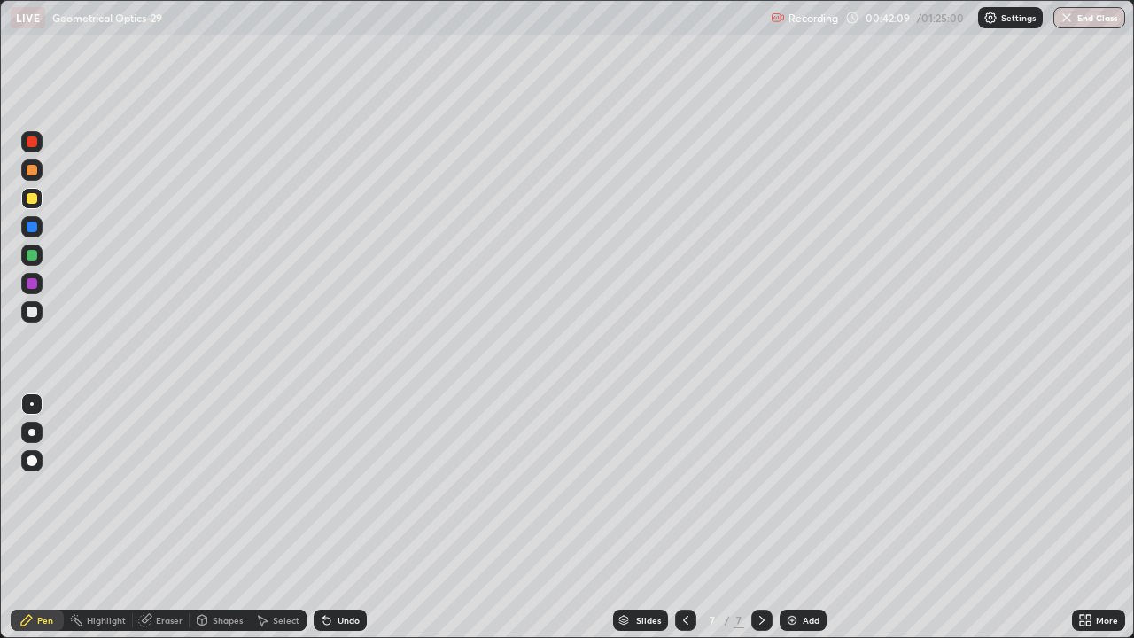
click at [31, 228] on div at bounding box center [32, 227] width 11 height 11
click at [27, 283] on div at bounding box center [32, 283] width 11 height 11
click at [43, 518] on div at bounding box center [32, 496] width 28 height 213
click at [332, 518] on div "Undo" at bounding box center [340, 620] width 53 height 21
click at [334, 518] on div "Undo" at bounding box center [340, 620] width 53 height 21
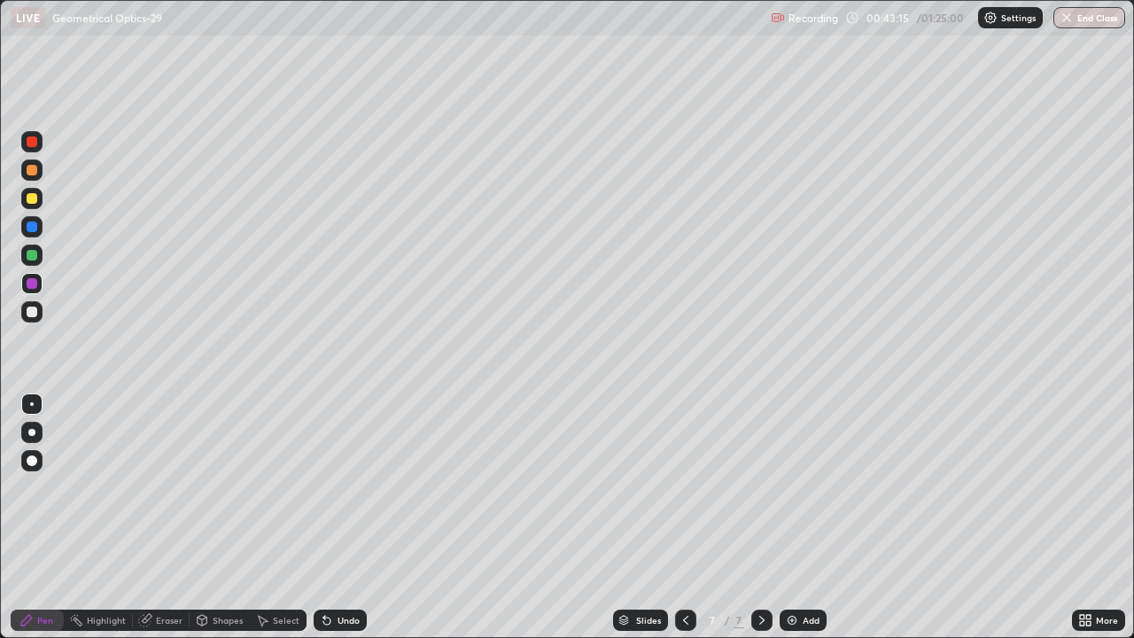
click at [334, 518] on div "Undo" at bounding box center [340, 620] width 53 height 21
click at [333, 518] on div "Undo" at bounding box center [340, 620] width 53 height 21
click at [331, 518] on div "Undo" at bounding box center [340, 620] width 53 height 21
